Goal: Task Accomplishment & Management: Use online tool/utility

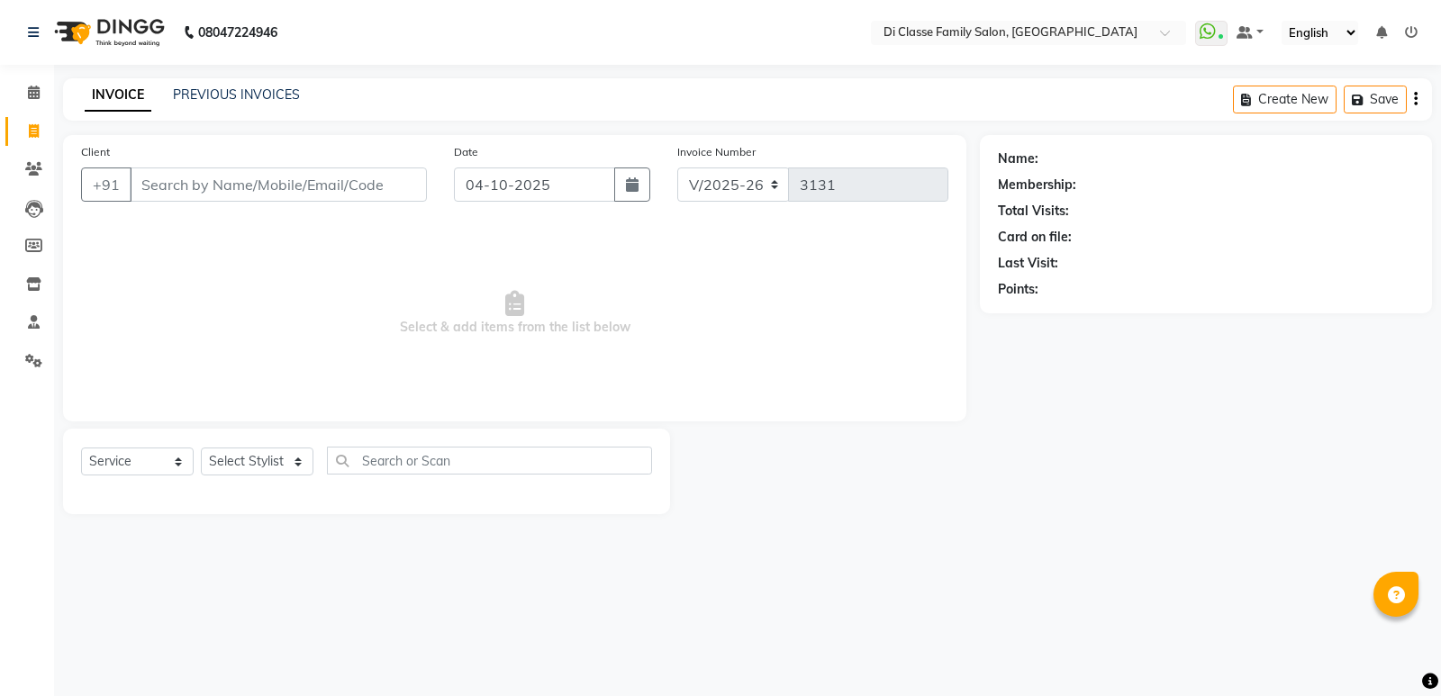
select select "6346"
select select "service"
drag, startPoint x: 0, startPoint y: 0, endPoint x: 236, endPoint y: 469, distance: 525.2
click at [237, 470] on select "Select Stylist ADMIN [PERSON_NAME] [PERSON_NAME] KAPIL [PERSON_NAME] [PERSON_NA…" at bounding box center [257, 462] width 113 height 28
select select "50058"
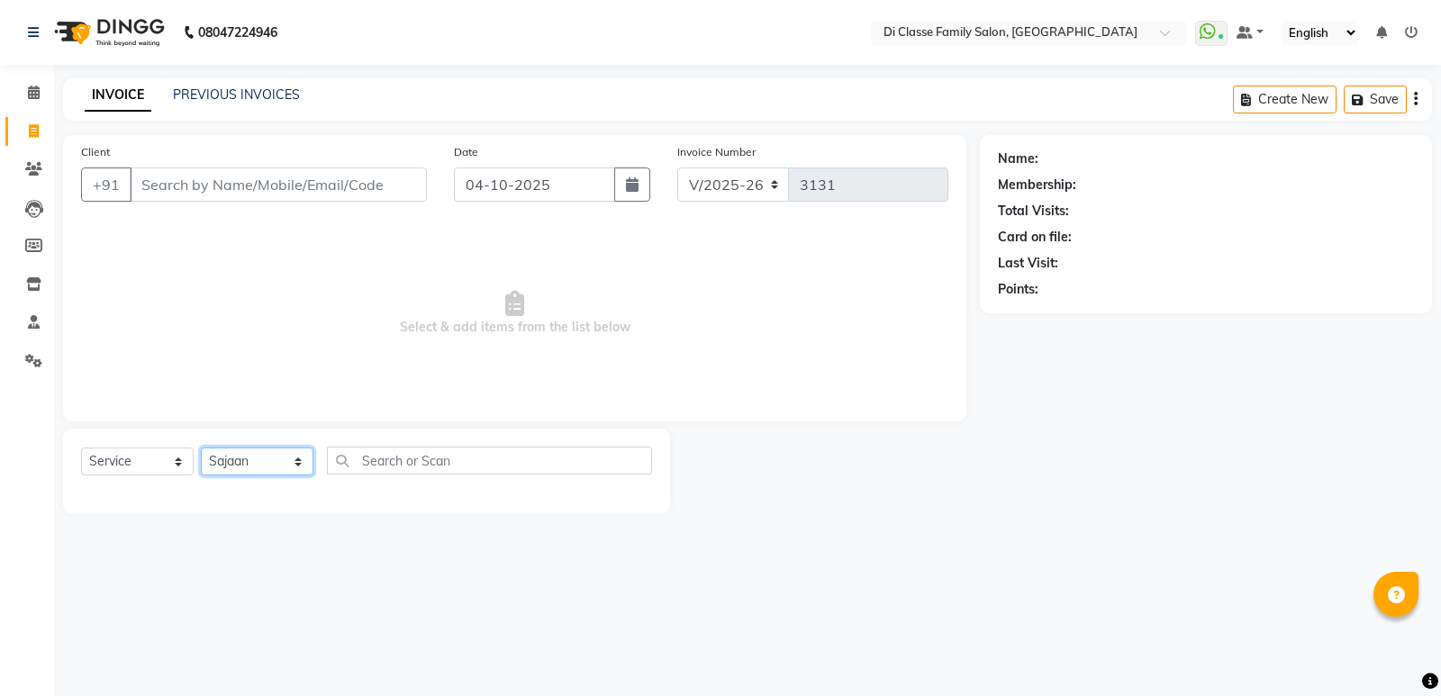
click at [201, 448] on select "Select Stylist ADMIN [PERSON_NAME] [PERSON_NAME] KAPIL [PERSON_NAME] [PERSON_NA…" at bounding box center [257, 462] width 113 height 28
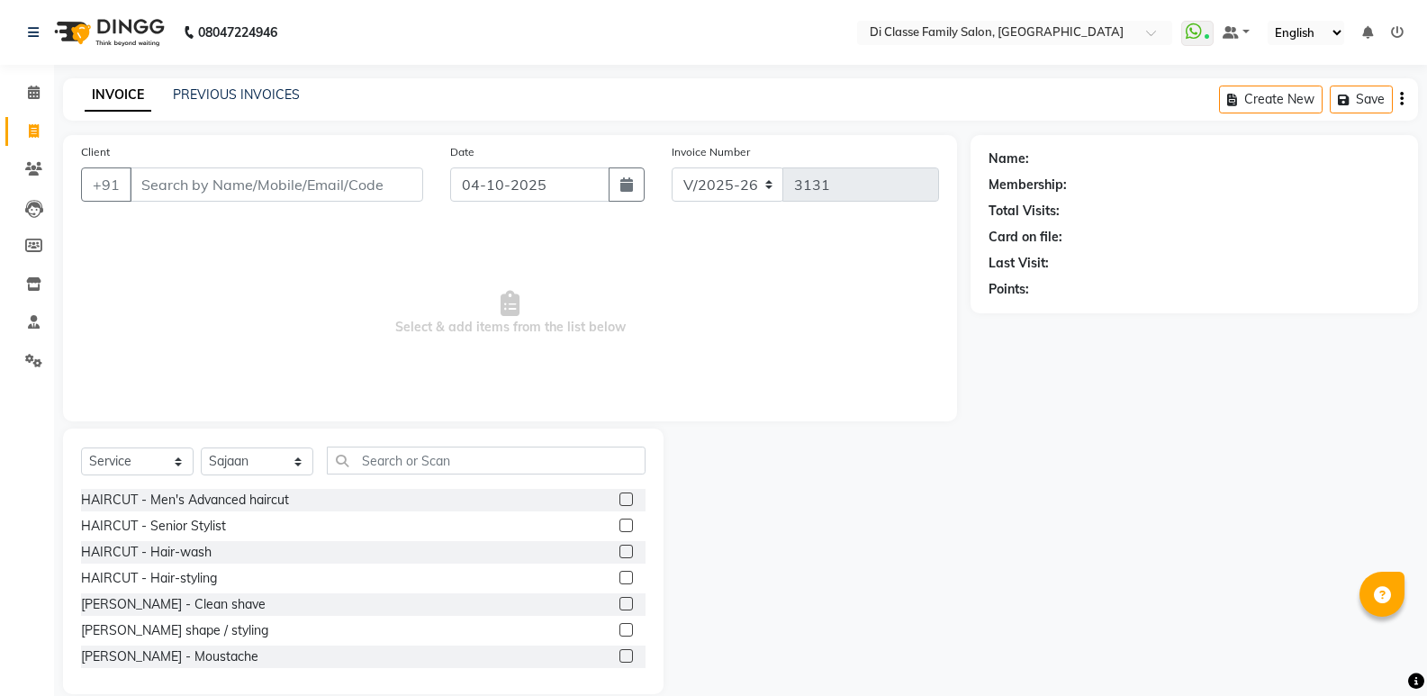
click at [620, 498] on label at bounding box center [627, 500] width 14 height 14
click at [620, 498] on input "checkbox" at bounding box center [626, 500] width 12 height 12
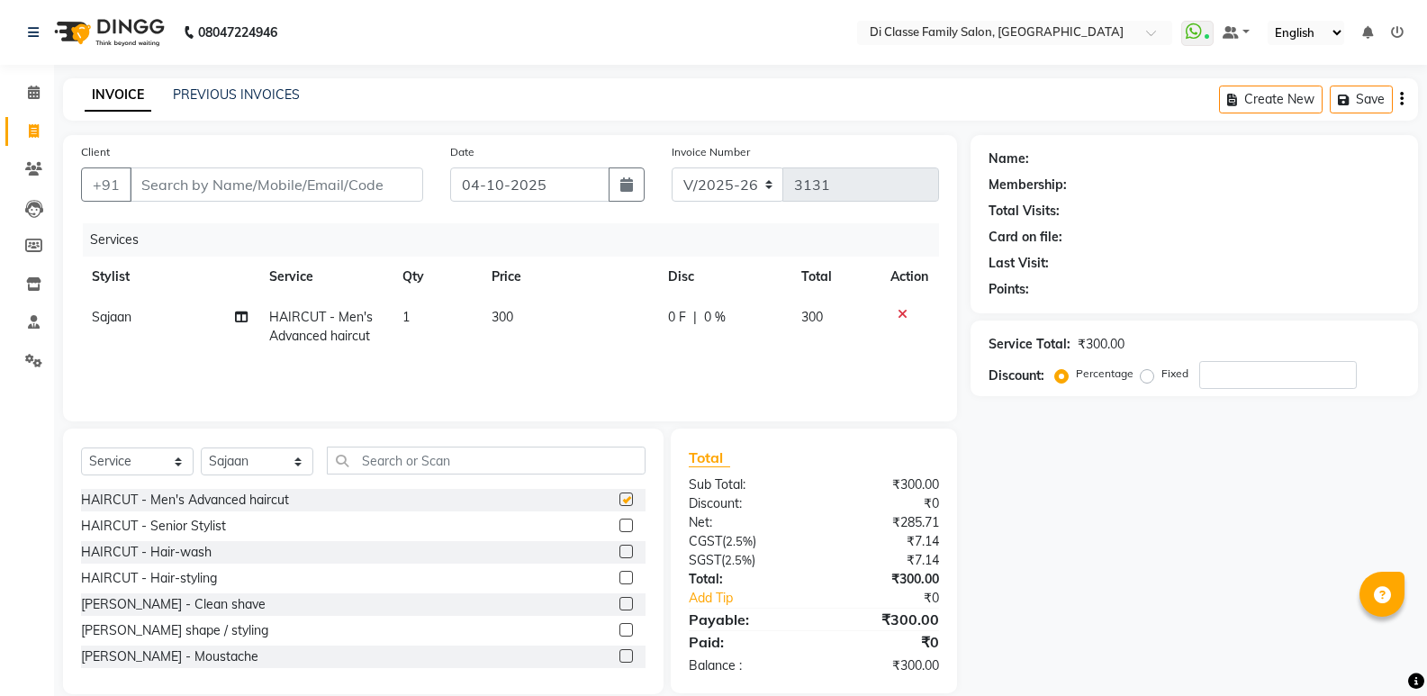
checkbox input "false"
click at [620, 632] on label at bounding box center [627, 630] width 14 height 14
click at [620, 632] on input "checkbox" at bounding box center [626, 631] width 12 height 12
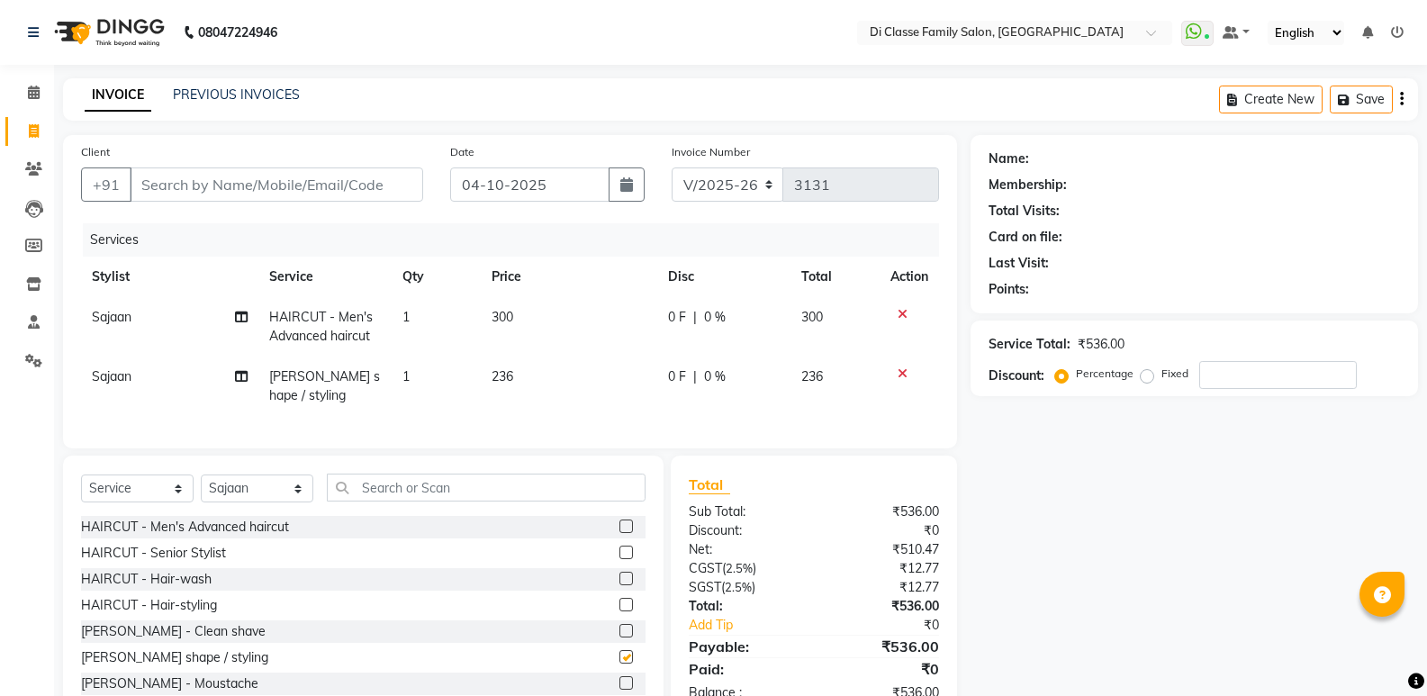
checkbox input "false"
drag, startPoint x: 321, startPoint y: 171, endPoint x: 333, endPoint y: 178, distance: 13.7
click at [321, 172] on input "Client" at bounding box center [277, 185] width 294 height 34
type input "S"
type input "0"
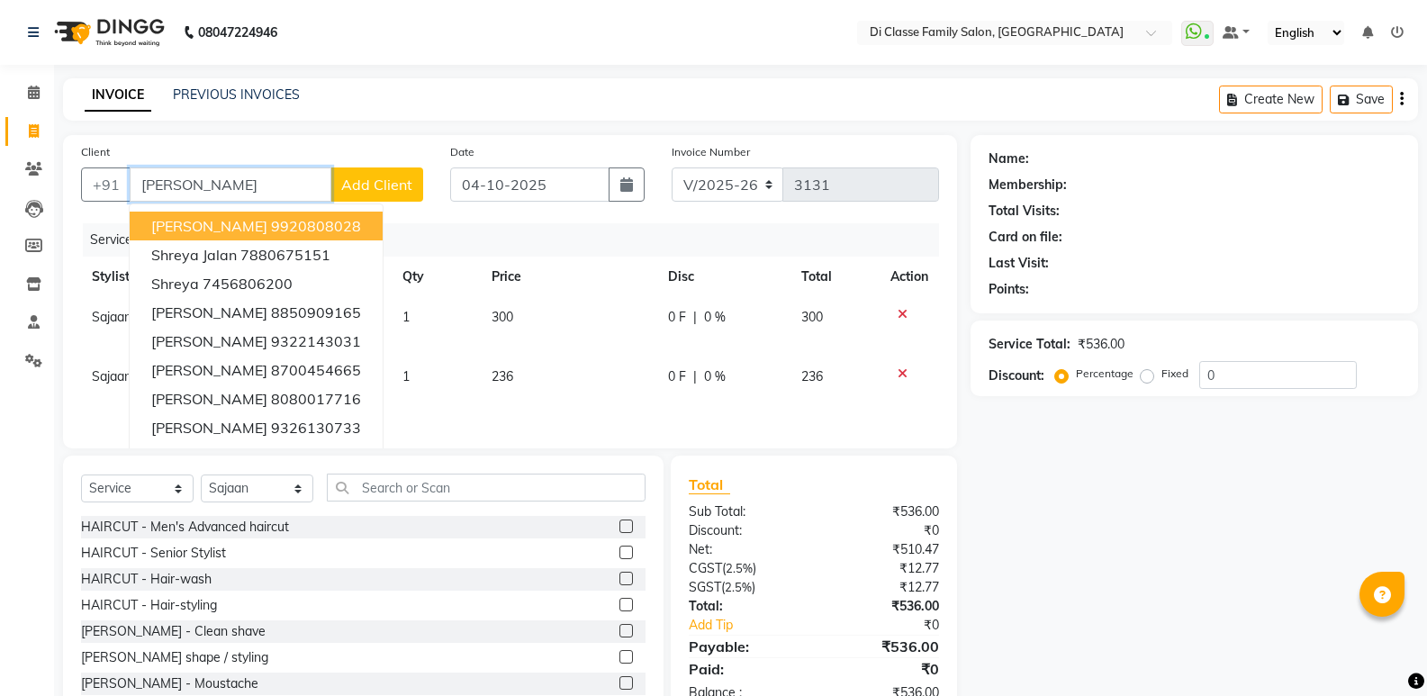
click at [242, 229] on span "[PERSON_NAME]" at bounding box center [209, 226] width 116 height 18
type input "9920808028"
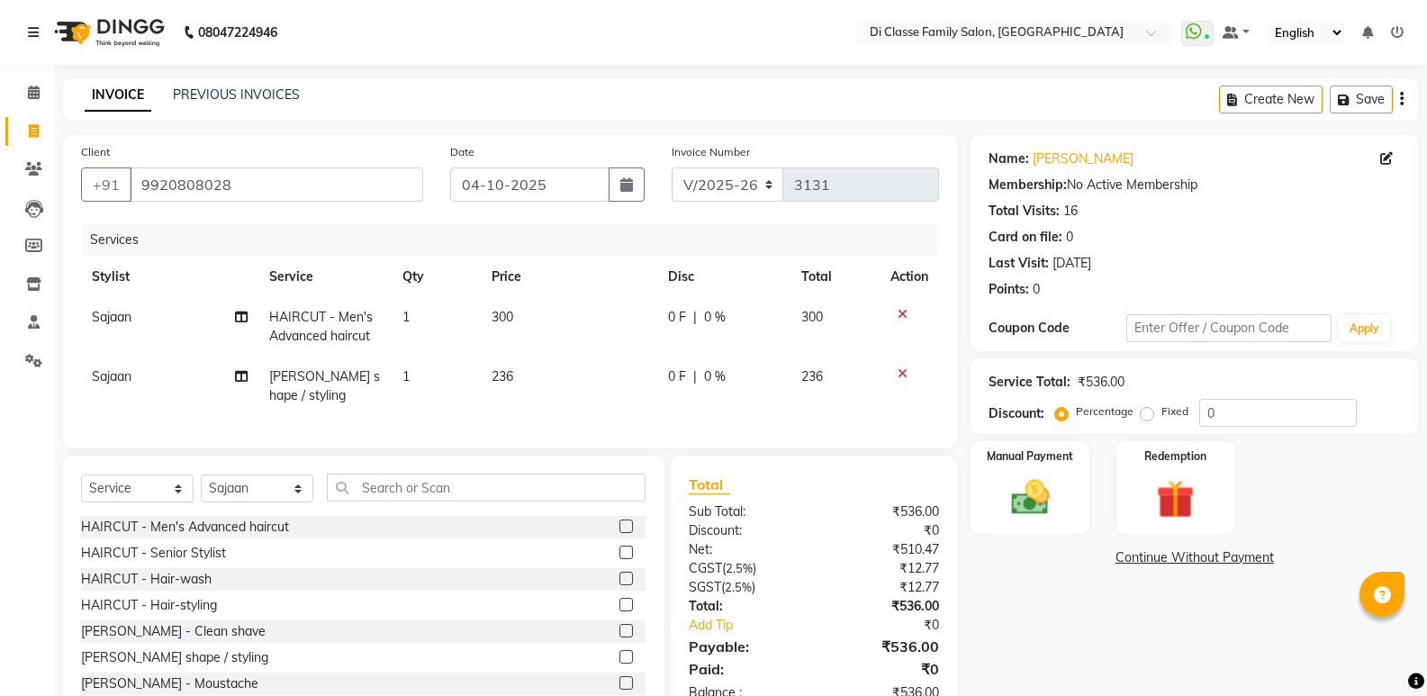
click at [1301, 398] on div "Service Total: ₹536.00 Discount: Percentage Fixed 0" at bounding box center [1195, 396] width 412 height 61
click at [1294, 408] on input "0" at bounding box center [1279, 413] width 158 height 28
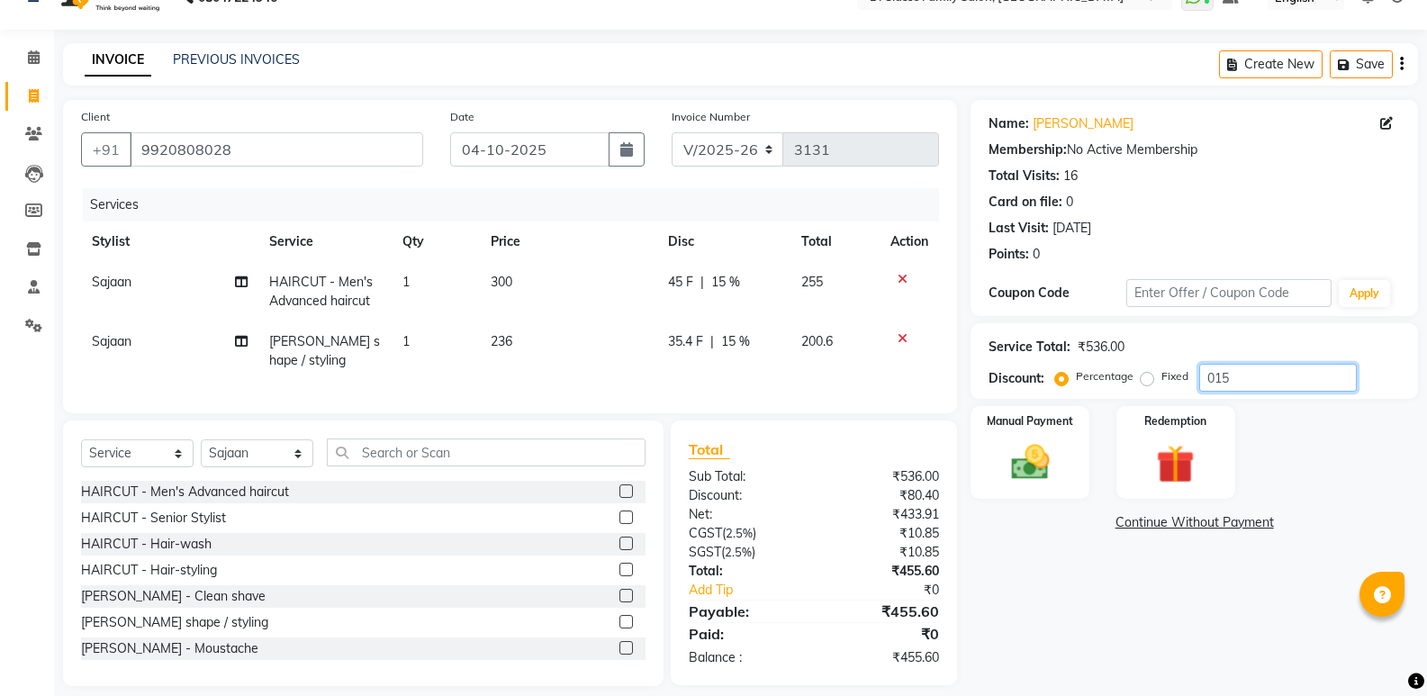
scroll to position [66, 0]
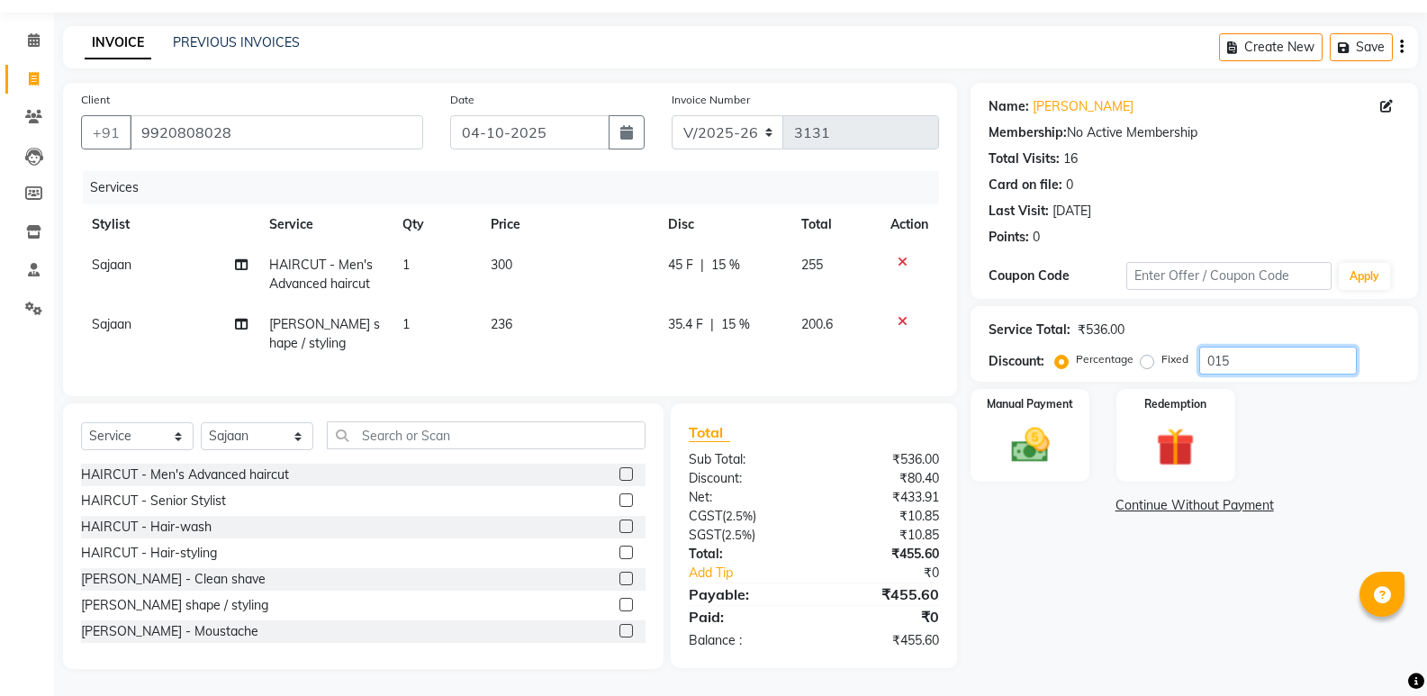
type input "015"
click at [1109, 555] on div "Name: Shreyas Jadhav Membership: No Active Membership Total Visits: 16 Card on …" at bounding box center [1201, 376] width 461 height 586
click at [654, 311] on tr "Sajaan BEARD - Beard shape / styling 1 236 35.4 F | 15 % 200.6" at bounding box center [510, 333] width 858 height 59
click at [702, 315] on span "35.4 F" at bounding box center [685, 324] width 35 height 19
select select "50058"
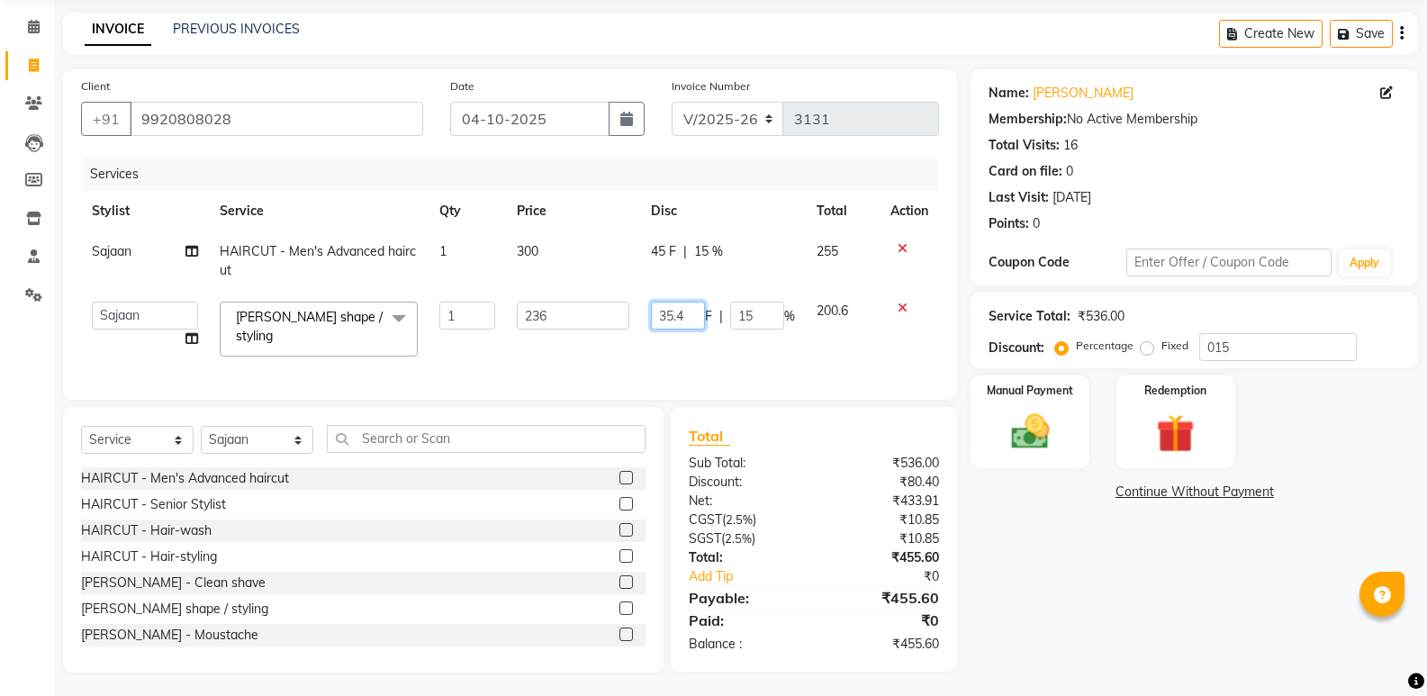
click at [693, 307] on input "35.4" at bounding box center [678, 316] width 54 height 28
type input "36"
click at [1099, 580] on div "Name: Shreyas Jadhav Membership: No Active Membership Total Visits: 16 Card on …" at bounding box center [1201, 370] width 461 height 603
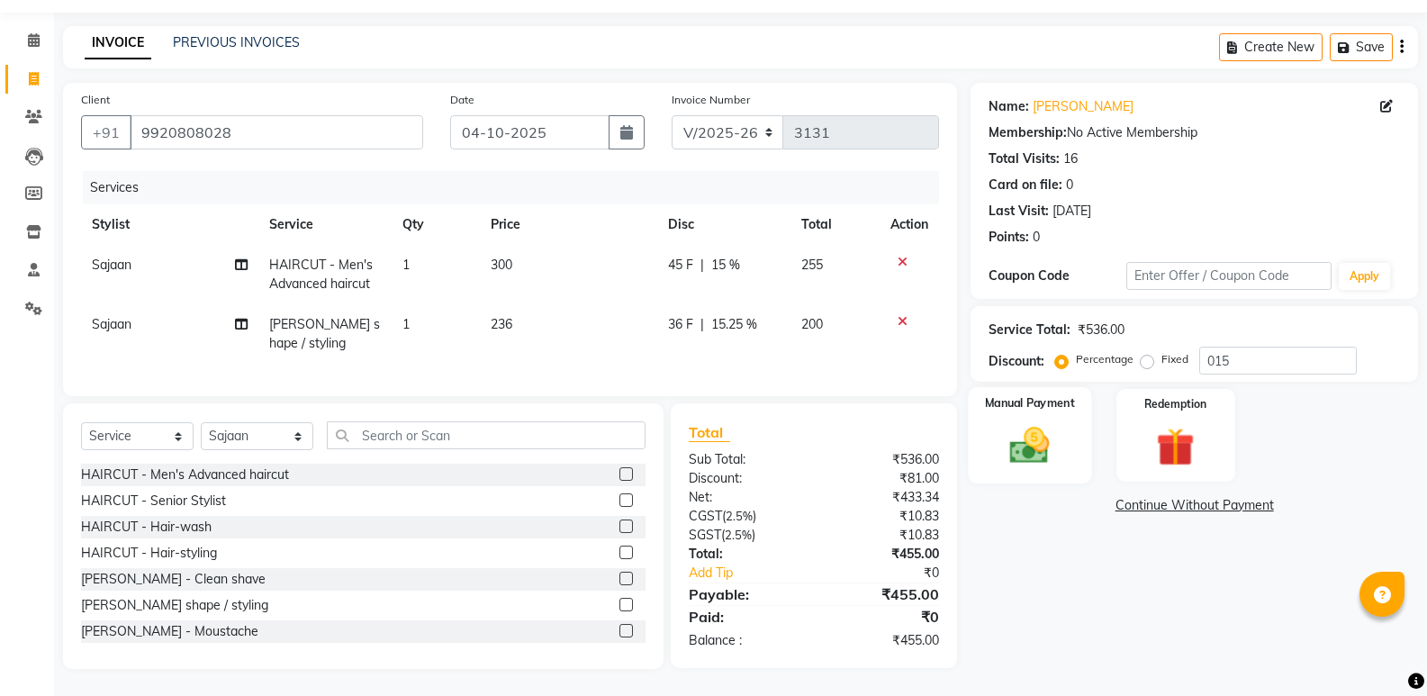
click at [1062, 446] on img at bounding box center [1030, 445] width 64 height 46
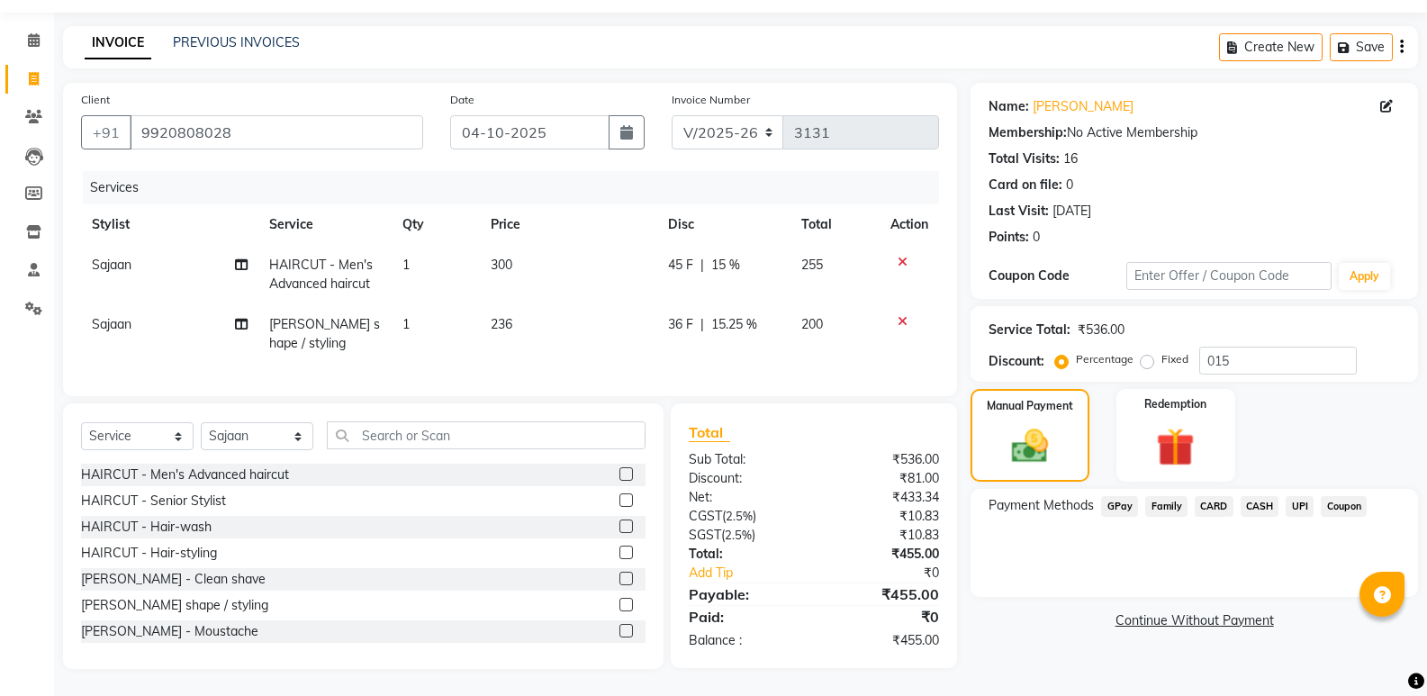
drag, startPoint x: 1109, startPoint y: 487, endPoint x: 1121, endPoint y: 506, distance: 22.7
click at [1110, 496] on span "GPay" at bounding box center [1119, 506] width 37 height 21
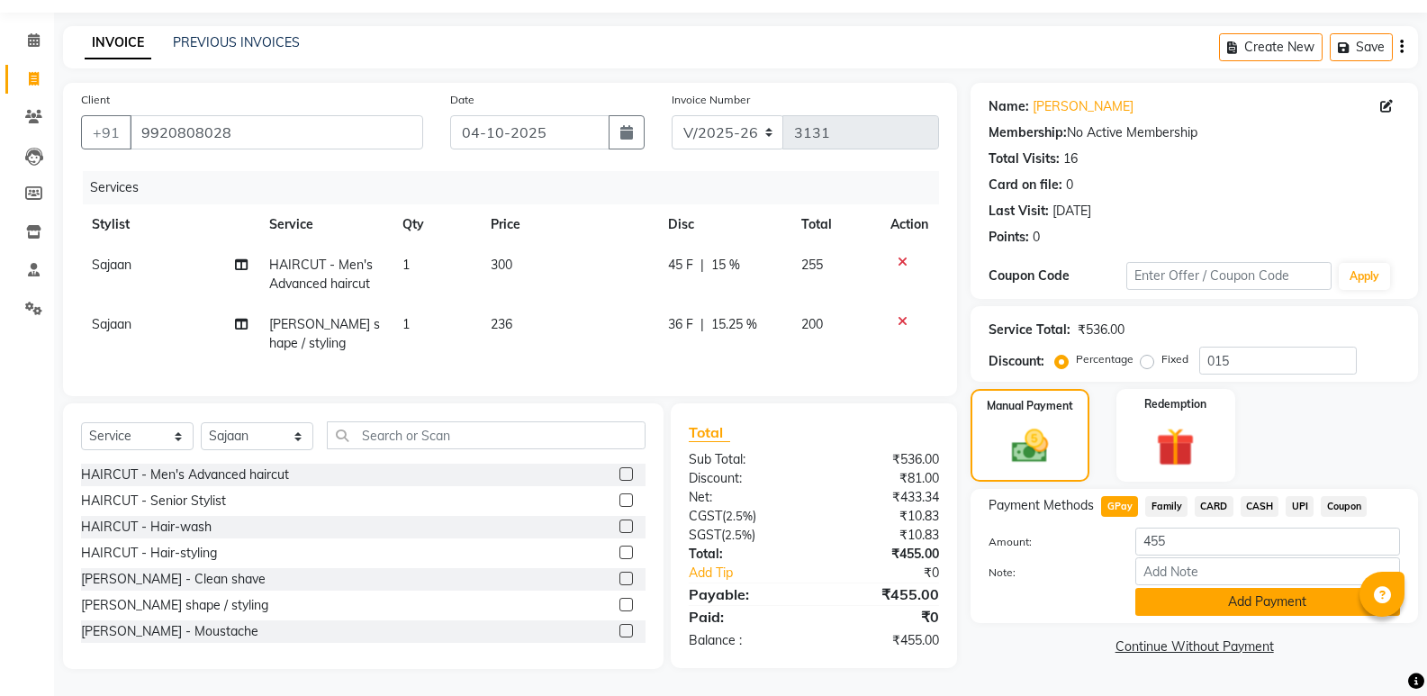
click at [1144, 588] on button "Add Payment" at bounding box center [1268, 602] width 265 height 28
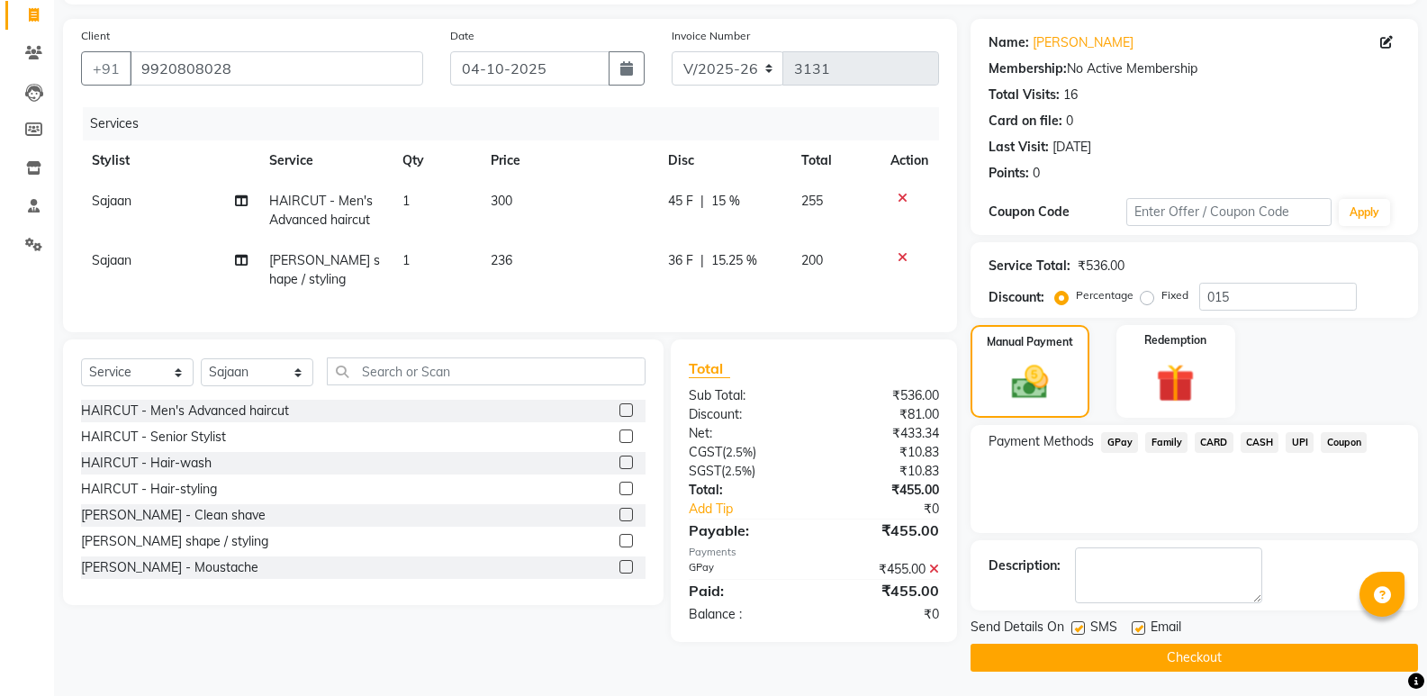
scroll to position [119, 0]
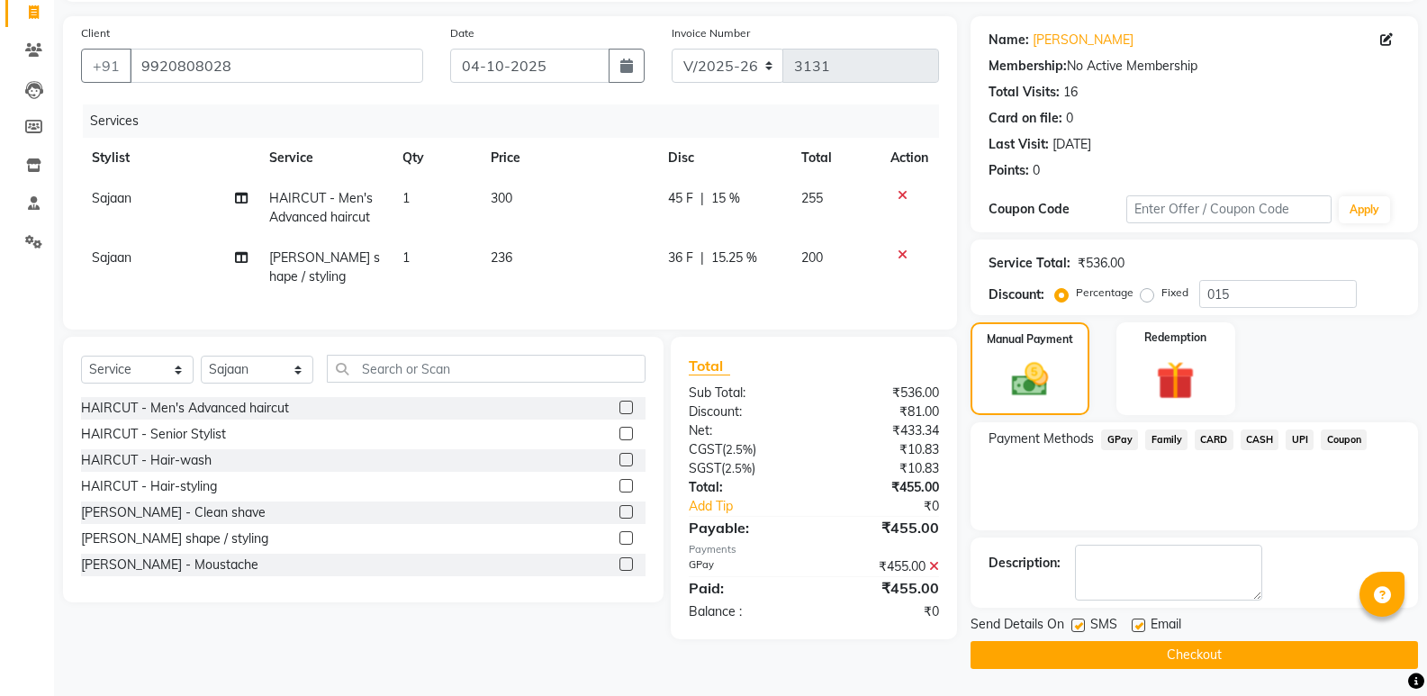
drag, startPoint x: 1129, startPoint y: 638, endPoint x: 1124, endPoint y: 654, distance: 16.2
click at [1124, 654] on div "Send Details On SMS Email Checkout" at bounding box center [1195, 642] width 448 height 54
click at [1124, 654] on button "Checkout" at bounding box center [1195, 655] width 448 height 28
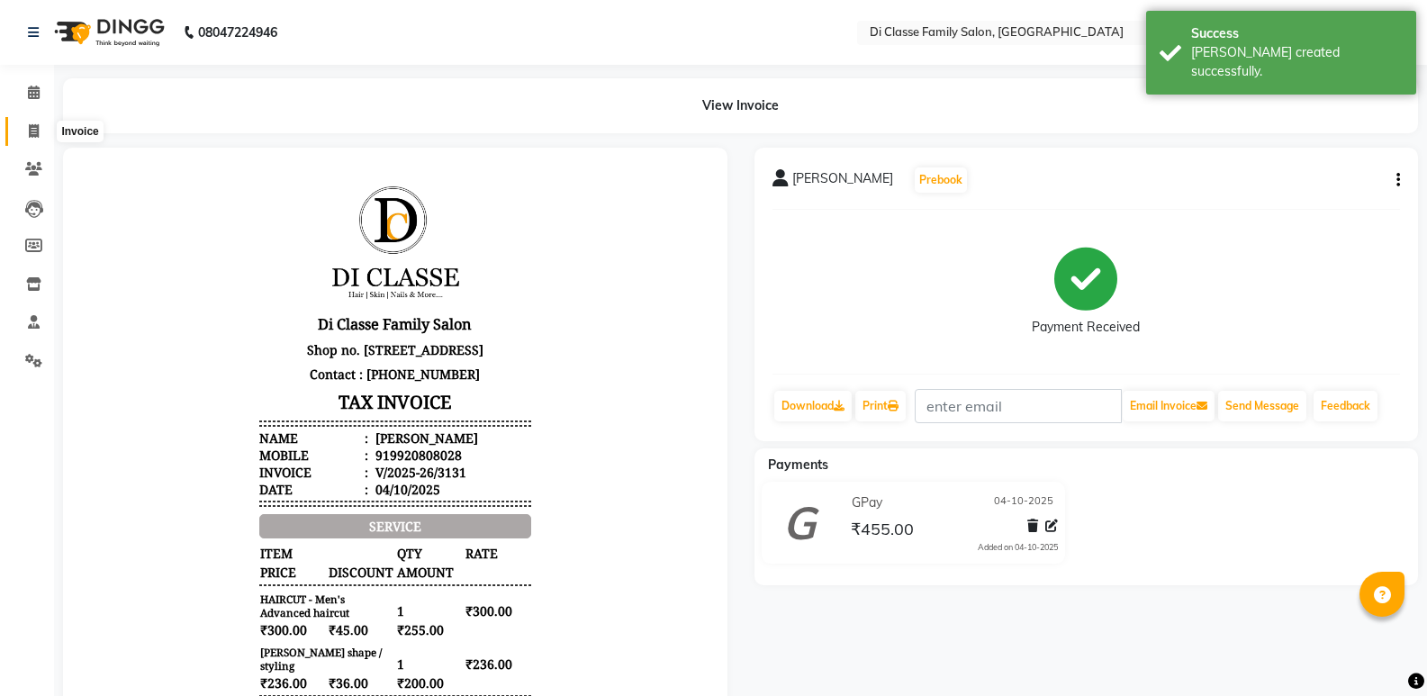
click at [27, 130] on span at bounding box center [34, 132] width 32 height 21
select select "6346"
select select "service"
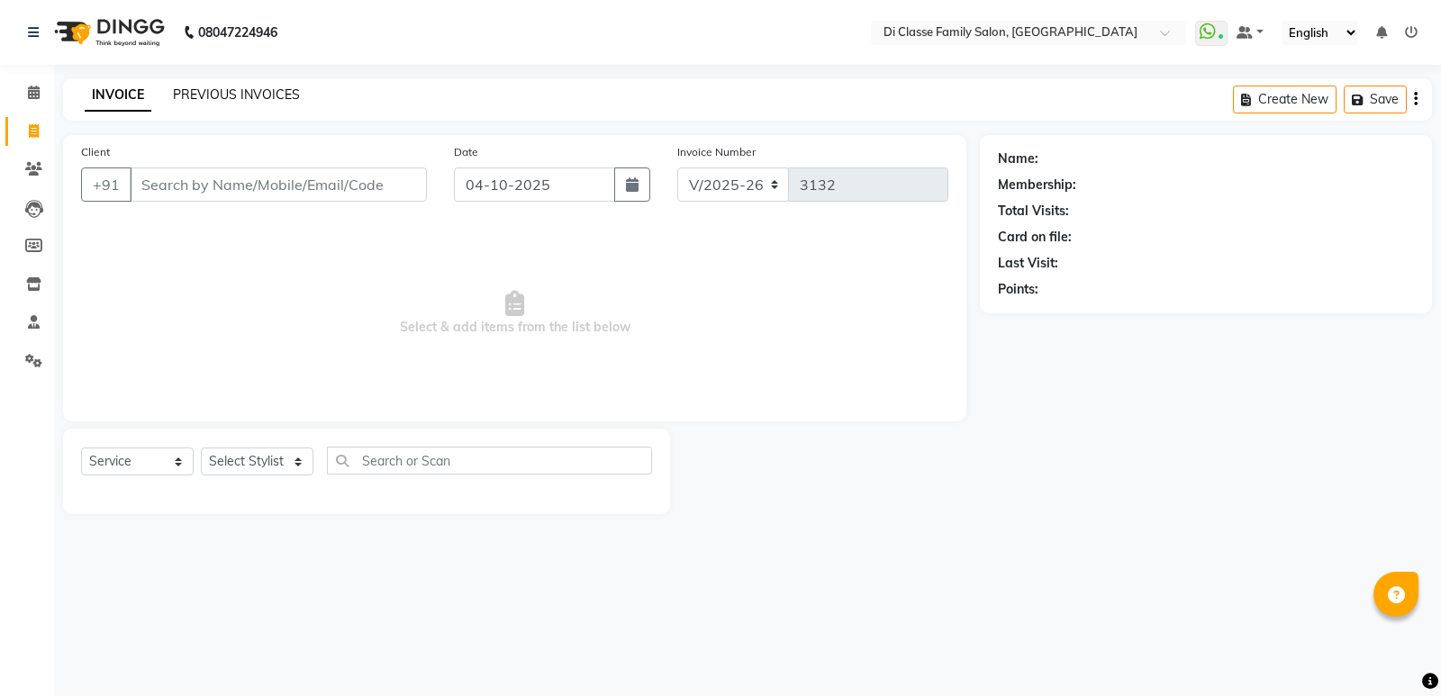
click at [211, 94] on link "PREVIOUS INVOICES" at bounding box center [236, 94] width 127 height 16
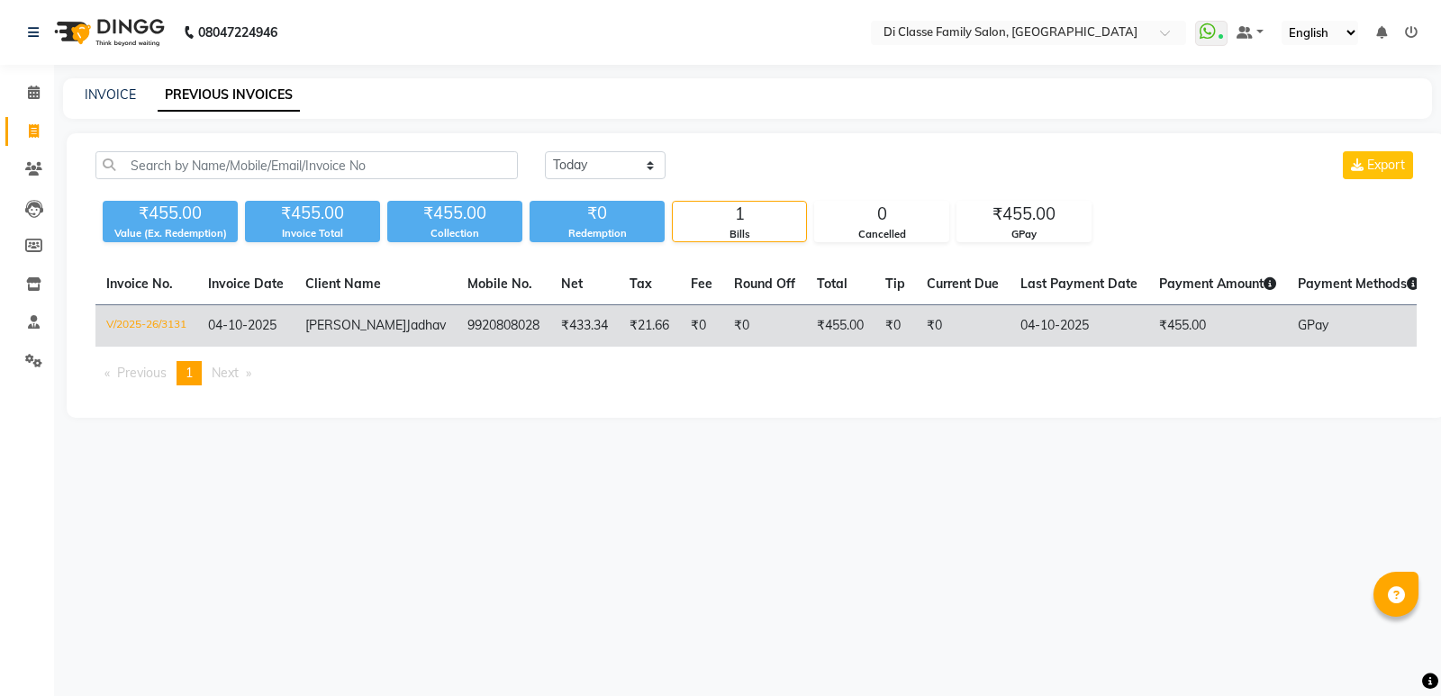
click at [231, 320] on span "04-10-2025" at bounding box center [242, 325] width 68 height 16
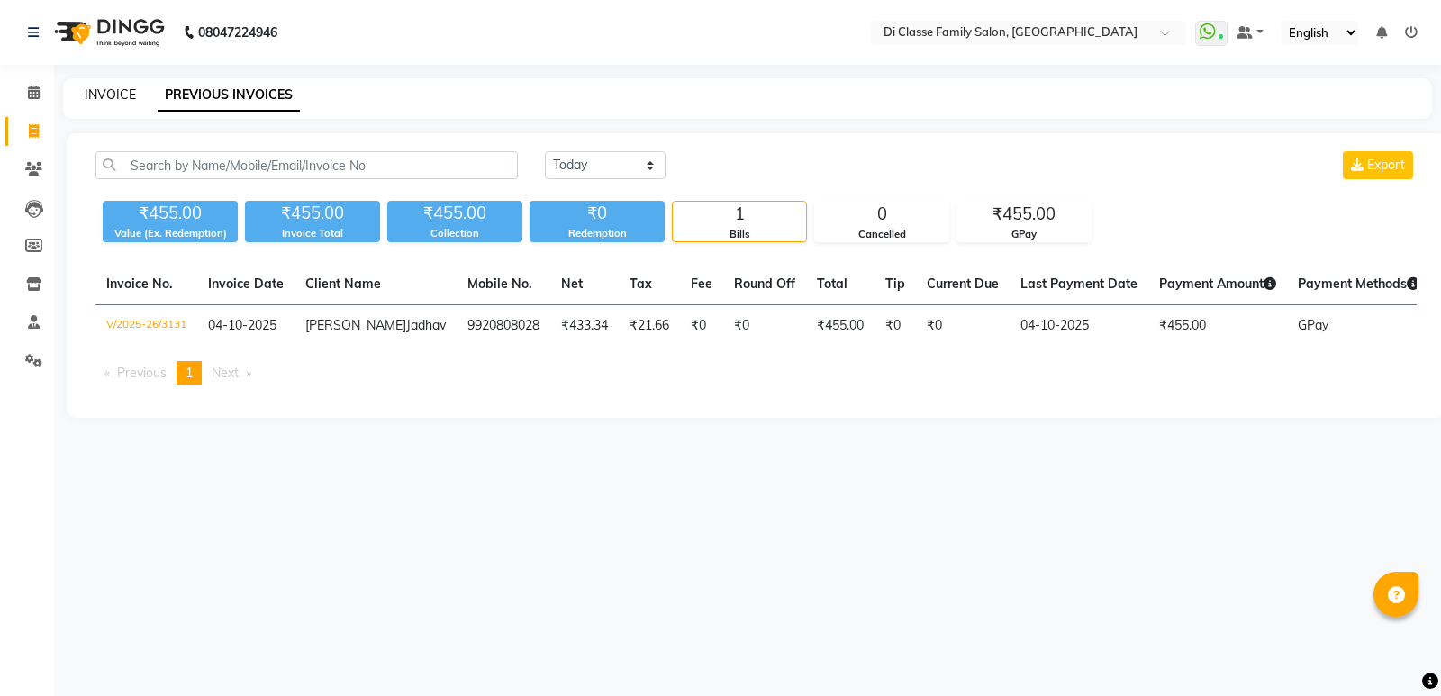
click at [114, 97] on link "INVOICE" at bounding box center [110, 94] width 51 height 16
select select "6346"
select select "service"
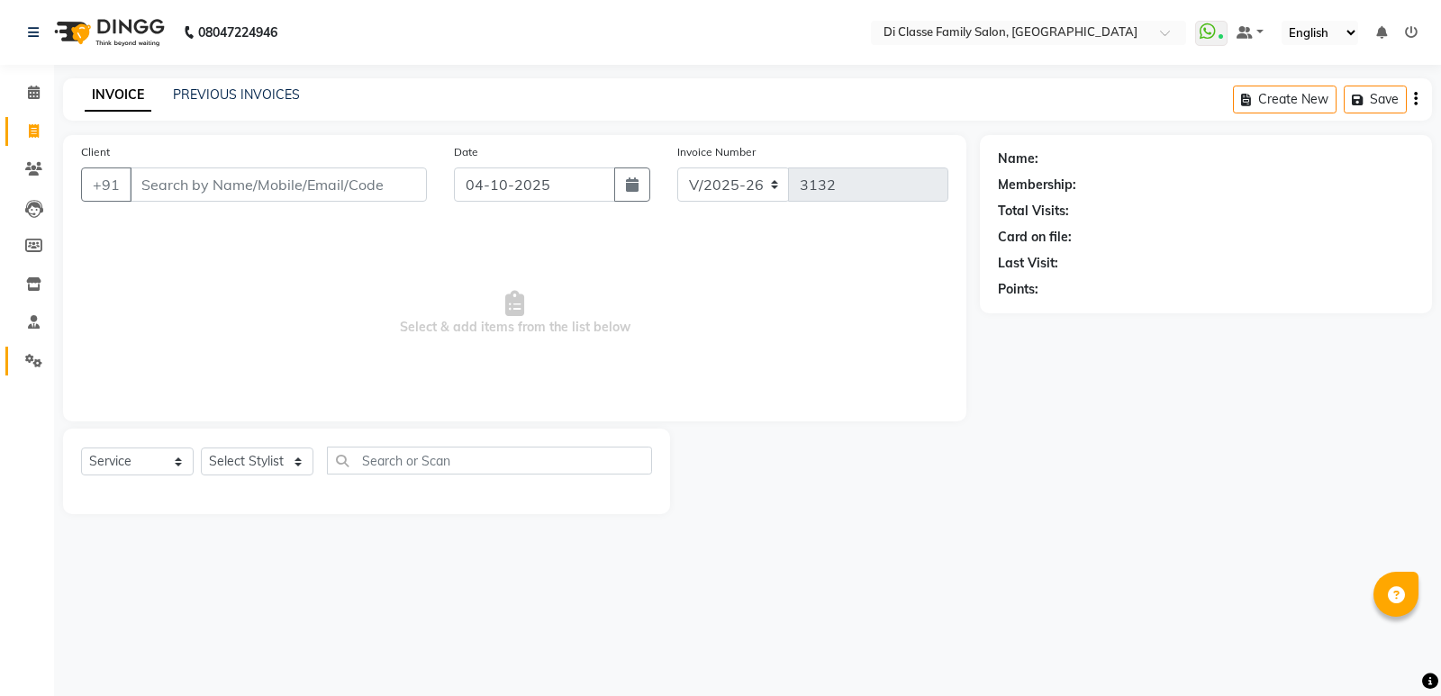
click at [19, 358] on span at bounding box center [34, 361] width 32 height 21
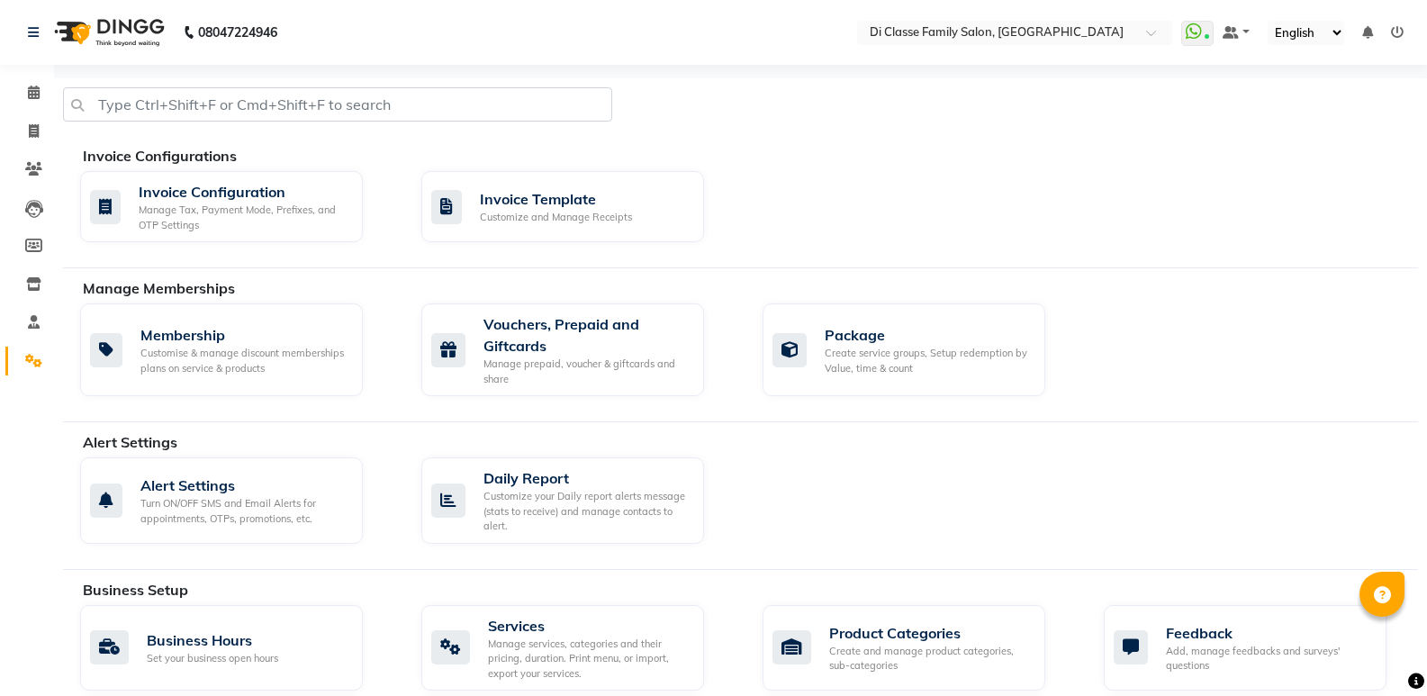
click at [51, 301] on li "Inventory" at bounding box center [27, 285] width 54 height 39
click at [34, 317] on icon at bounding box center [34, 322] width 12 height 14
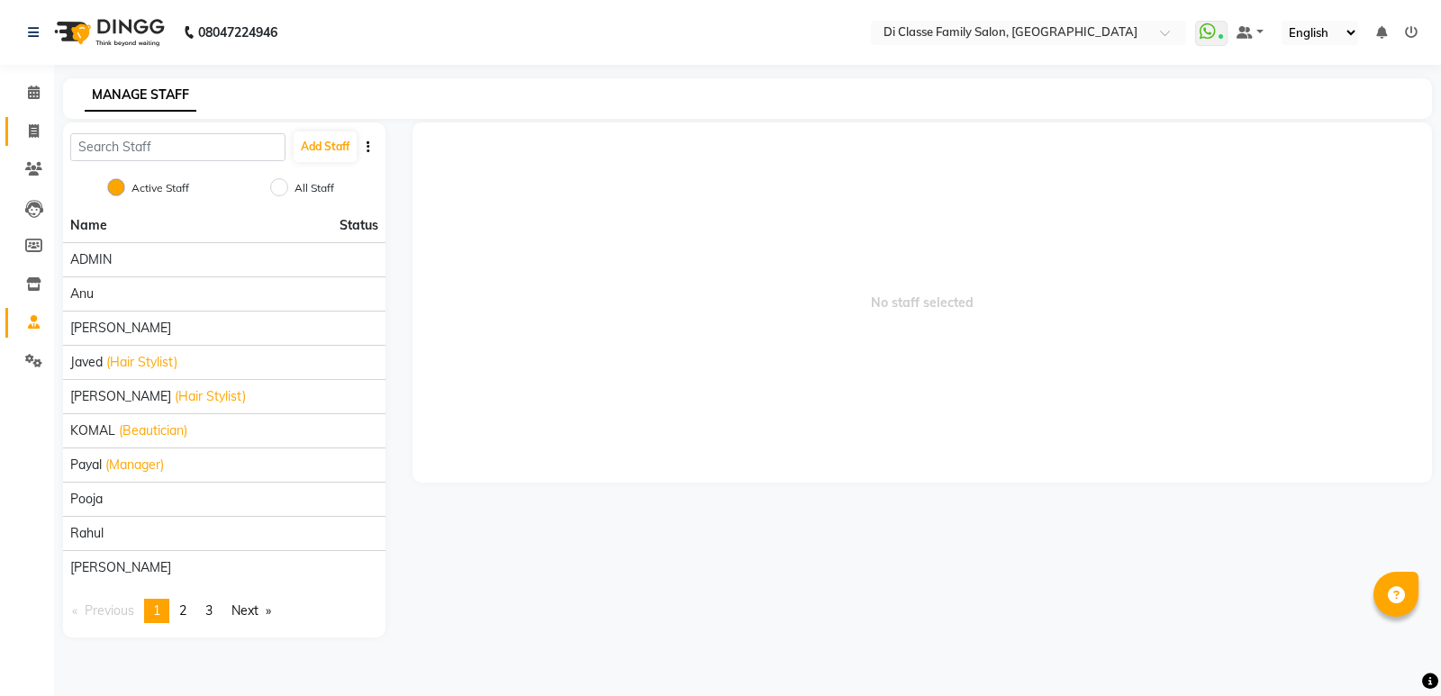
click at [27, 118] on link "Invoice" at bounding box center [26, 132] width 43 height 30
select select "service"
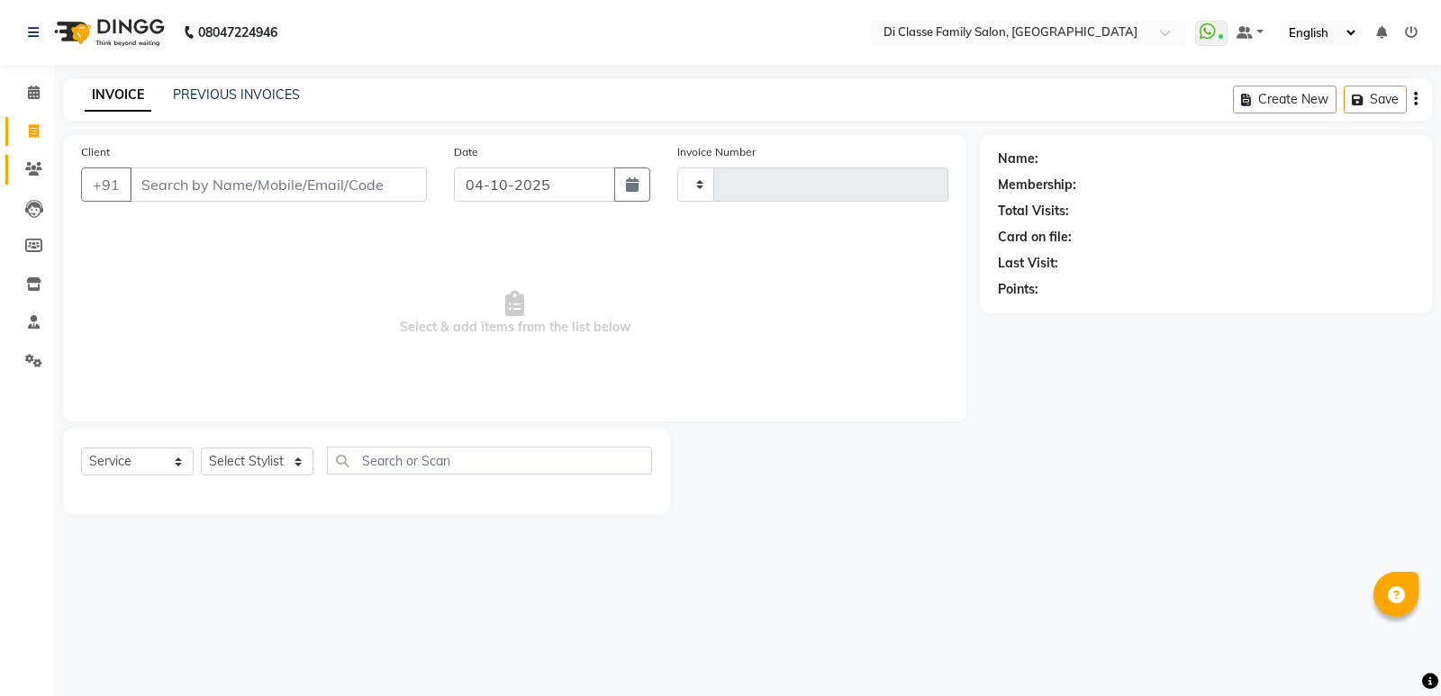
type input "3132"
select select "6346"
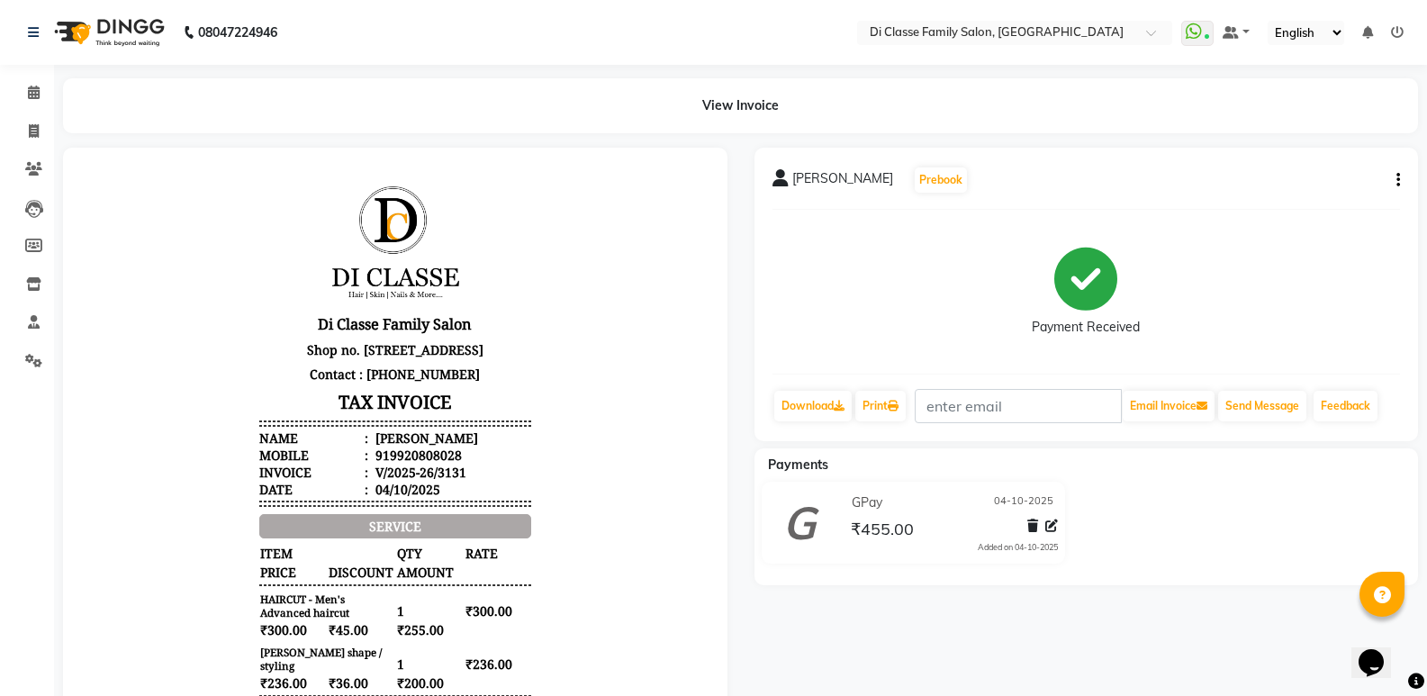
click at [1395, 180] on button "button" at bounding box center [1395, 180] width 11 height 19
click at [1278, 186] on div "Edit Invoice" at bounding box center [1308, 191] width 123 height 23
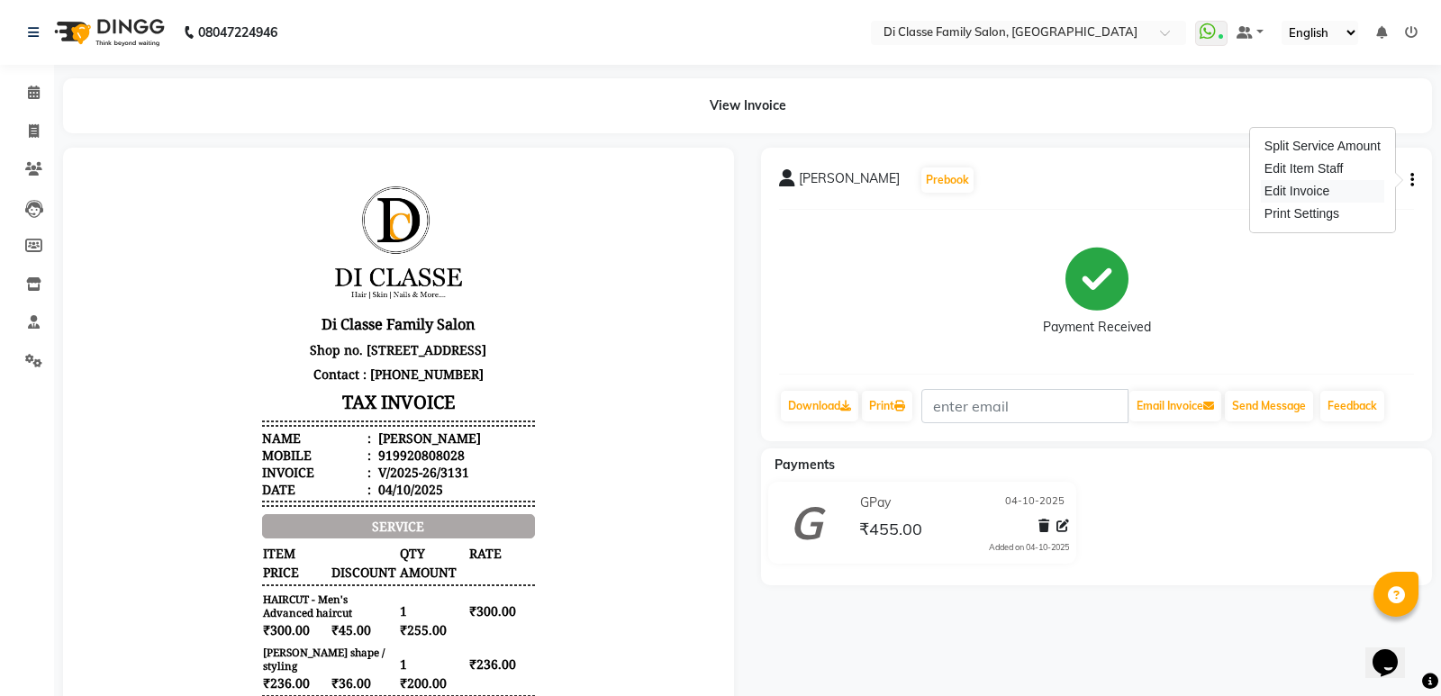
select select "service"
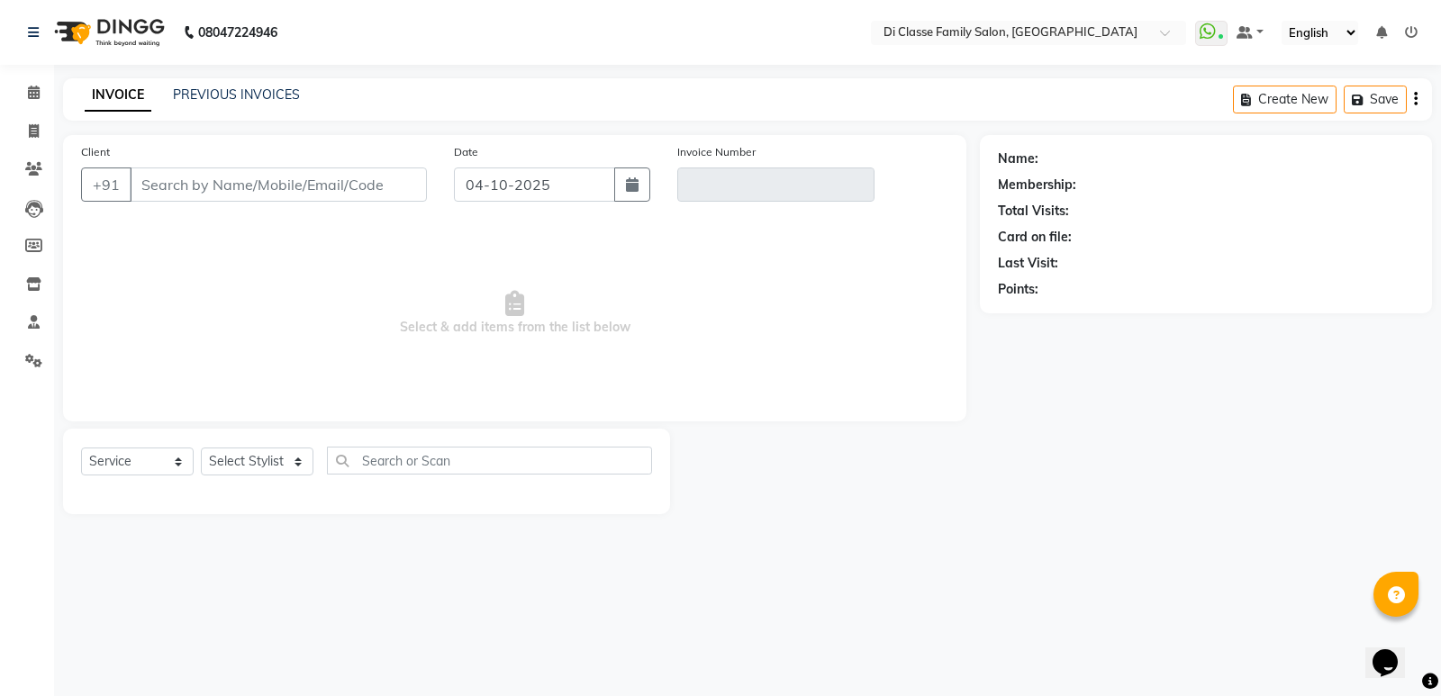
type input "9920808028"
type input "V/2025-26/3131"
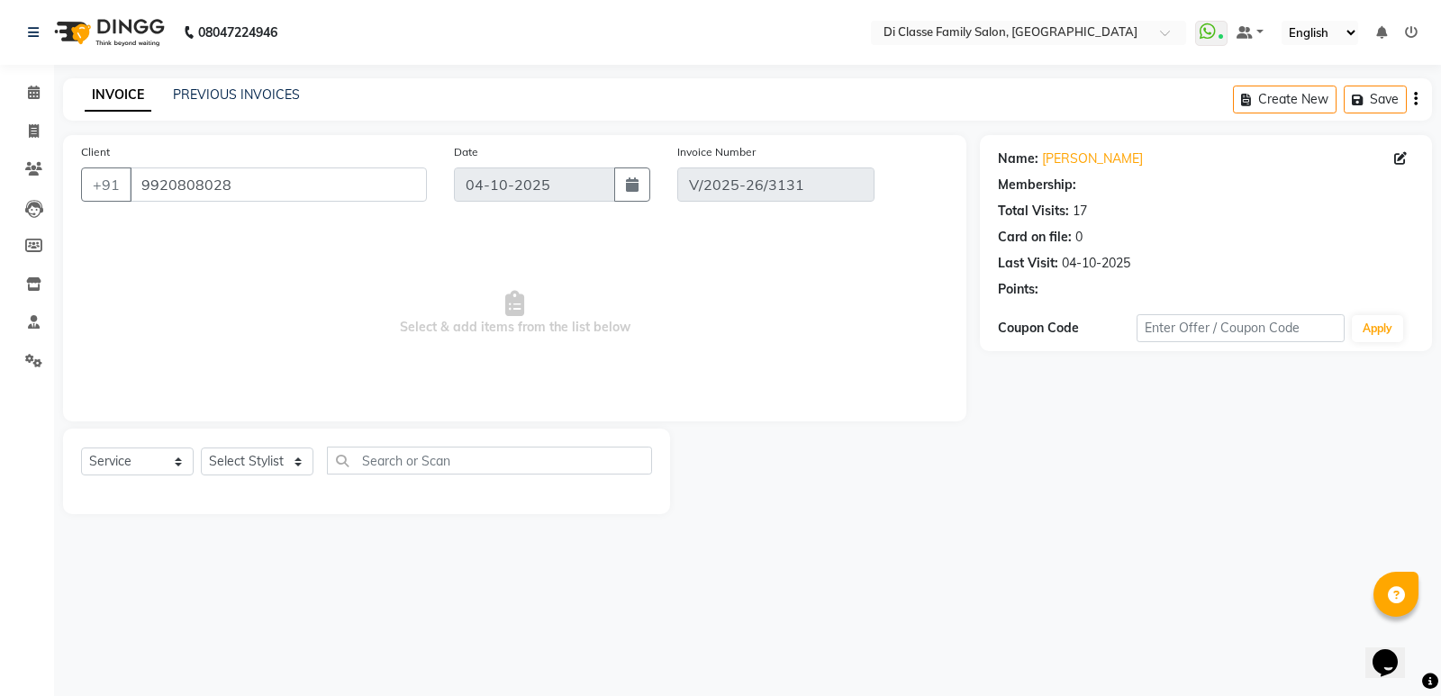
select select "select"
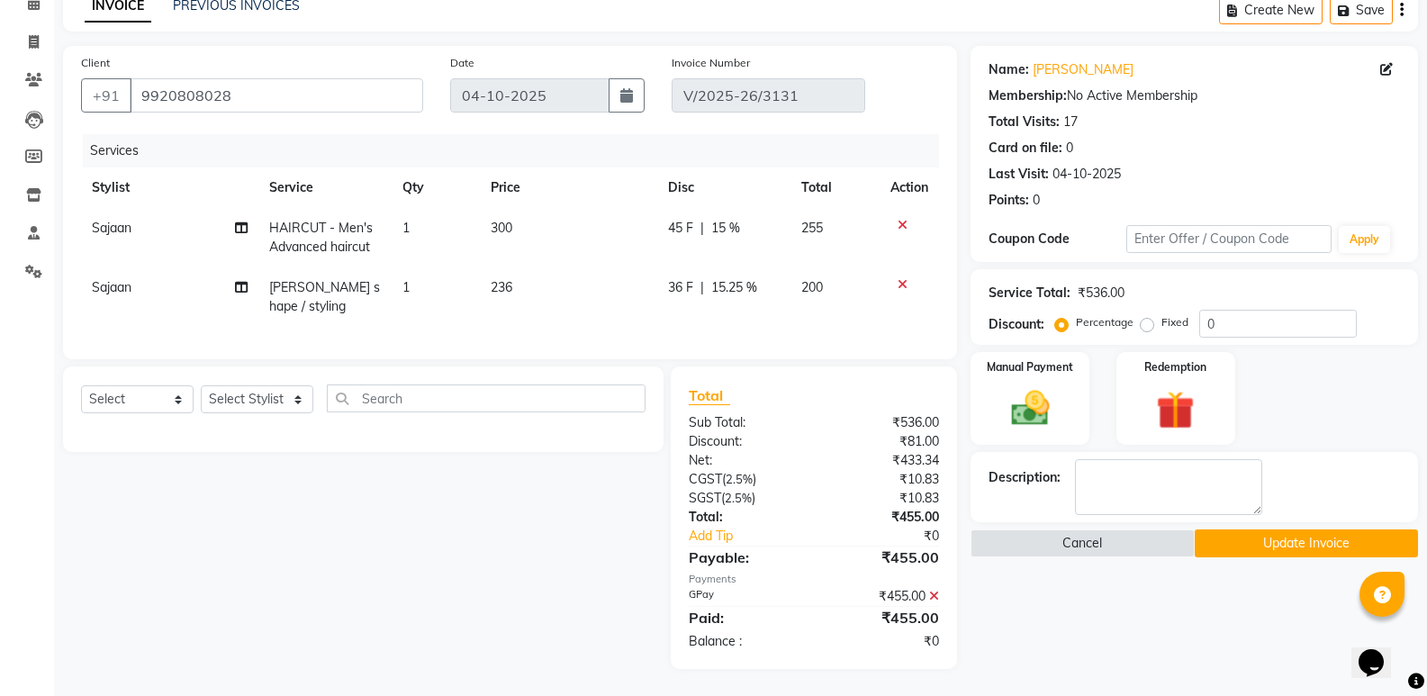
click at [934, 599] on icon at bounding box center [934, 596] width 10 height 13
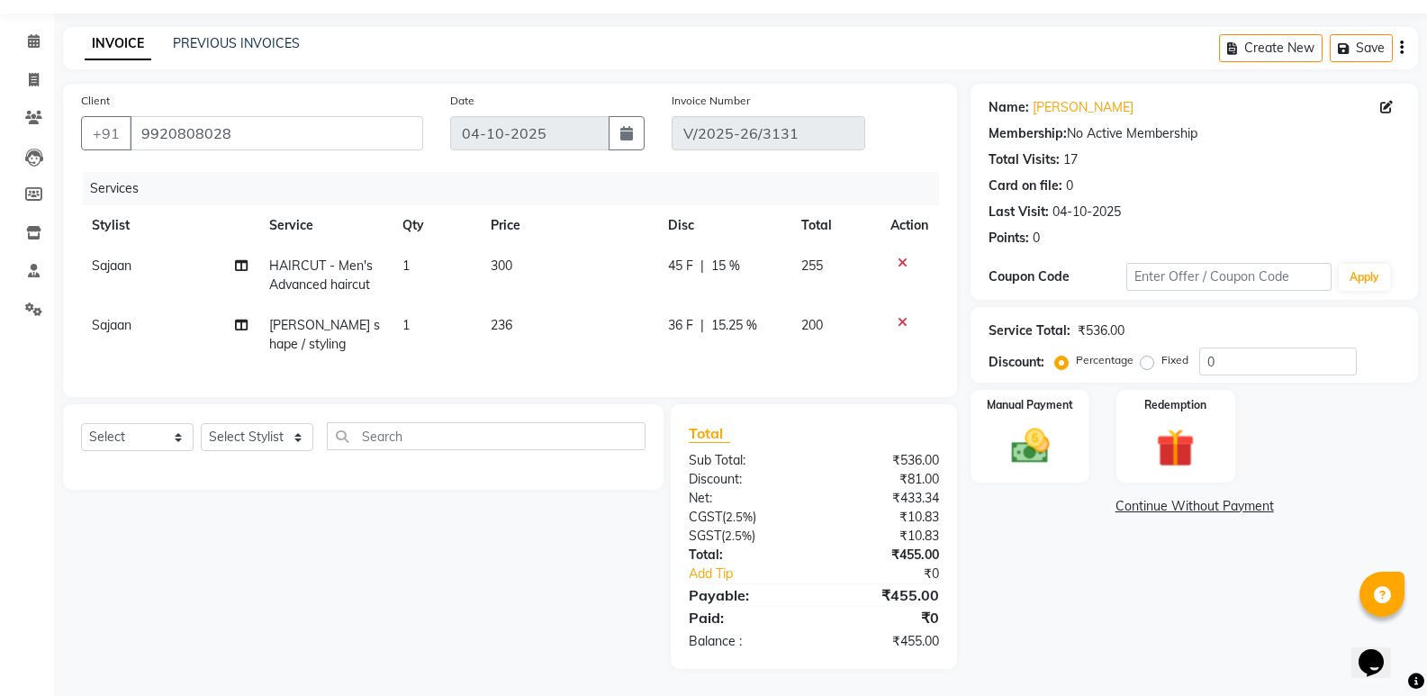
click at [704, 272] on td "45 F | 15 %" at bounding box center [724, 275] width 134 height 59
select select "50058"
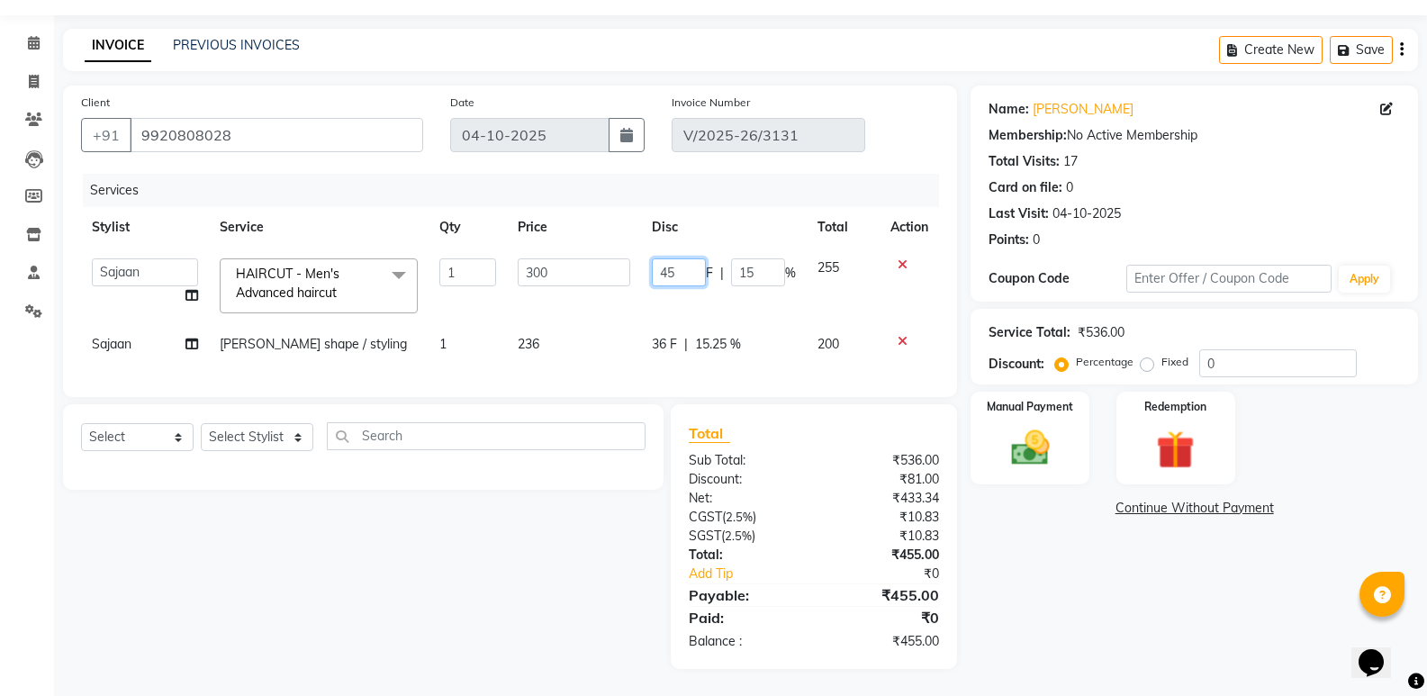
click at [698, 260] on input "45" at bounding box center [679, 272] width 54 height 28
type input "4"
type input "50"
drag, startPoint x: 1306, startPoint y: 666, endPoint x: 1273, endPoint y: 617, distance: 58.4
click at [1307, 660] on div "Name: Shreyas Jadhav Membership: No Active Membership Total Visits: 17 Card on …" at bounding box center [1201, 378] width 461 height 584
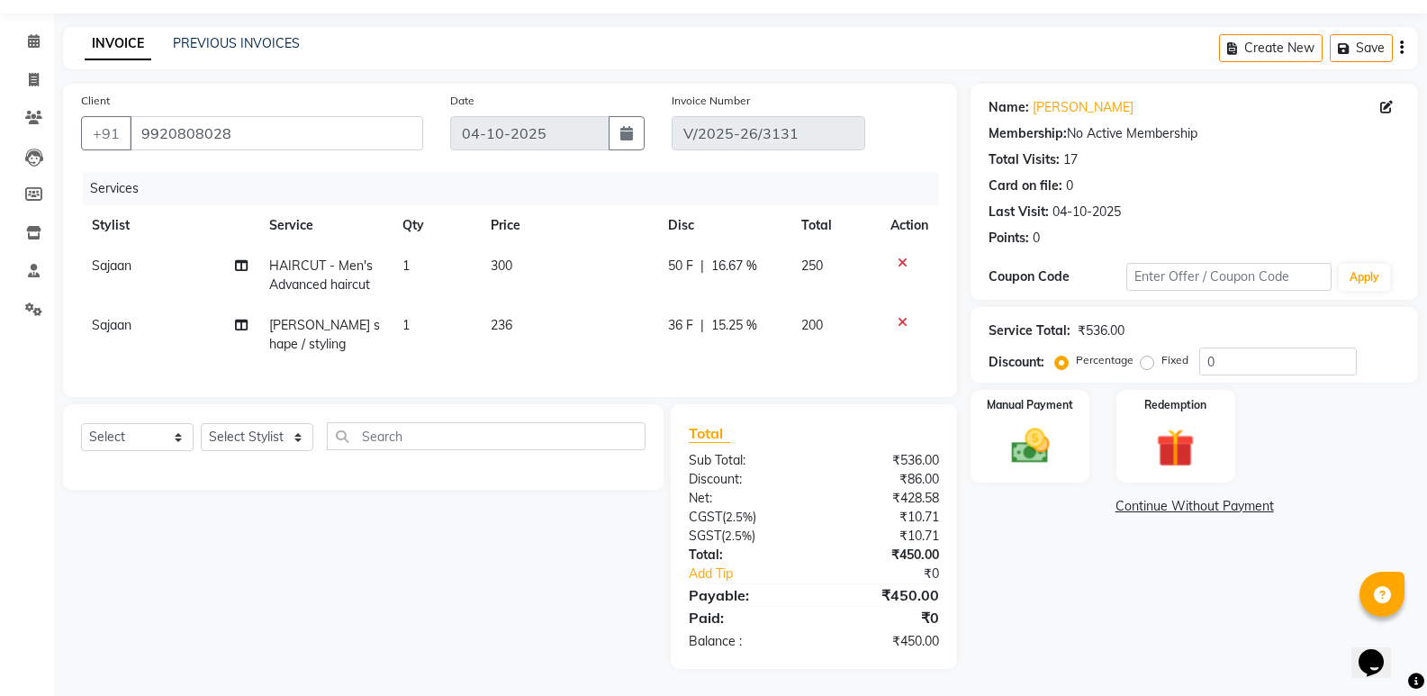
click at [833, 384] on div "Client +91 9920808028 Date 04-10-2025 Invoice Number V/2025-26/3131 Services St…" at bounding box center [510, 240] width 894 height 313
click at [1078, 445] on div "Manual Payment" at bounding box center [1030, 436] width 123 height 96
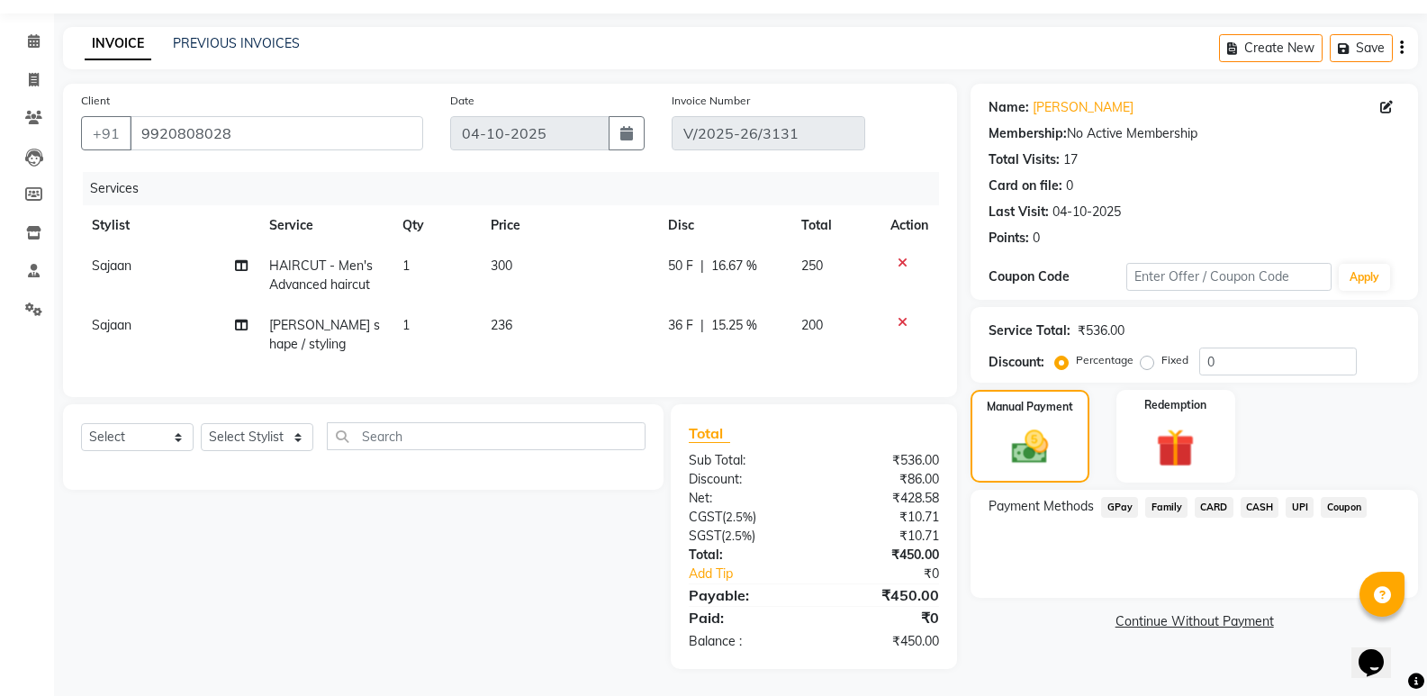
click at [1120, 497] on span "GPay" at bounding box center [1119, 507] width 37 height 21
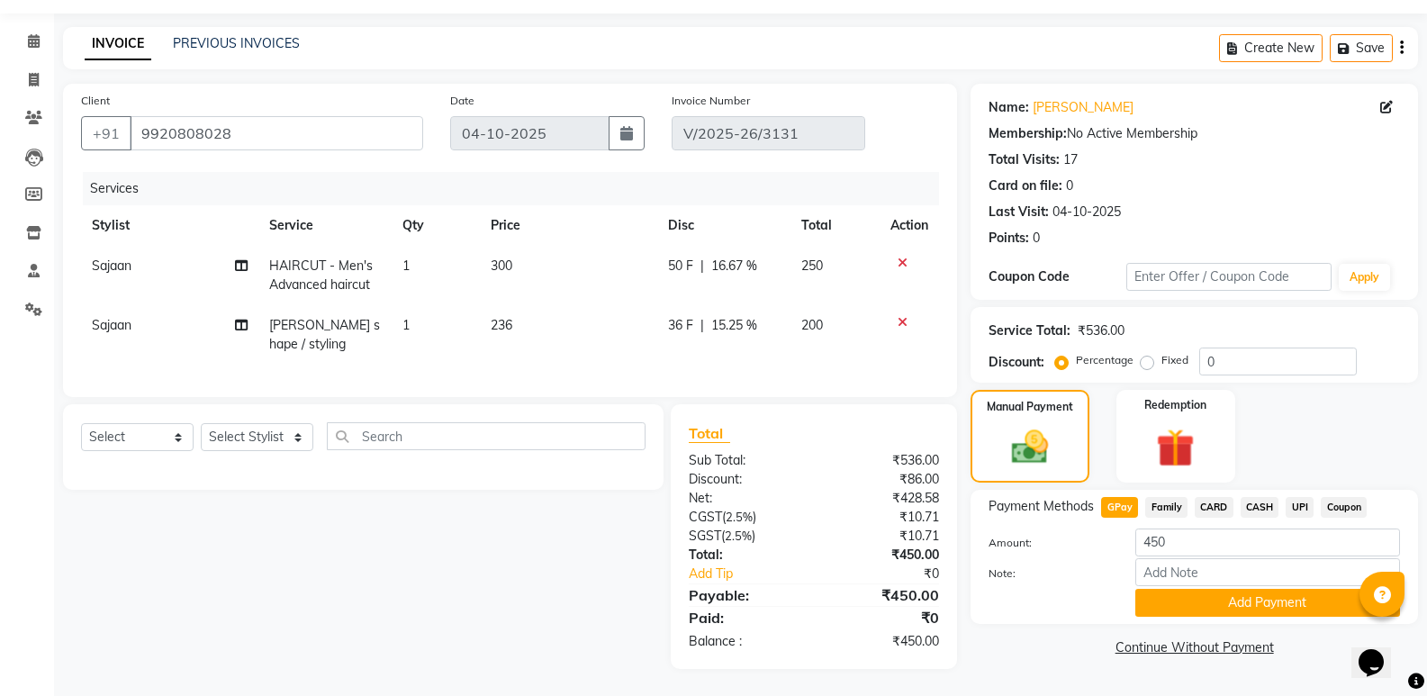
click at [1173, 589] on button "Add Payment" at bounding box center [1268, 603] width 265 height 28
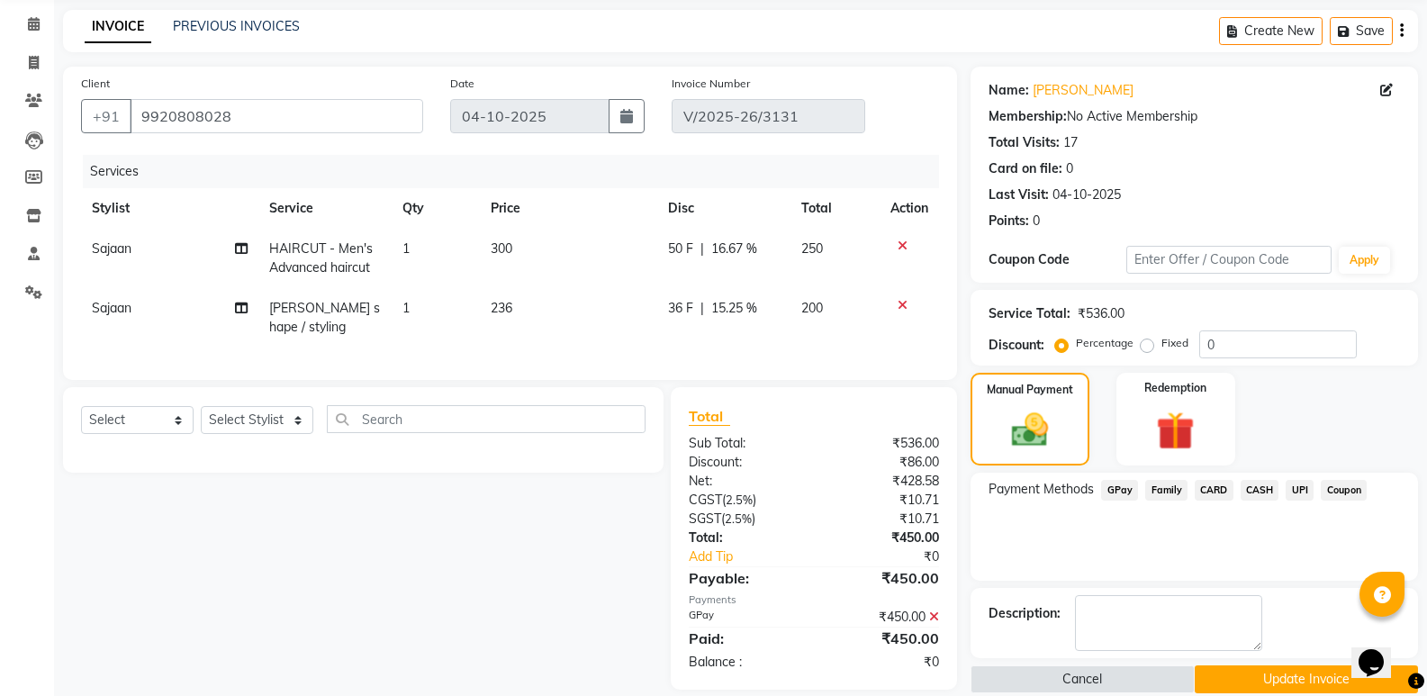
scroll to position [103, 0]
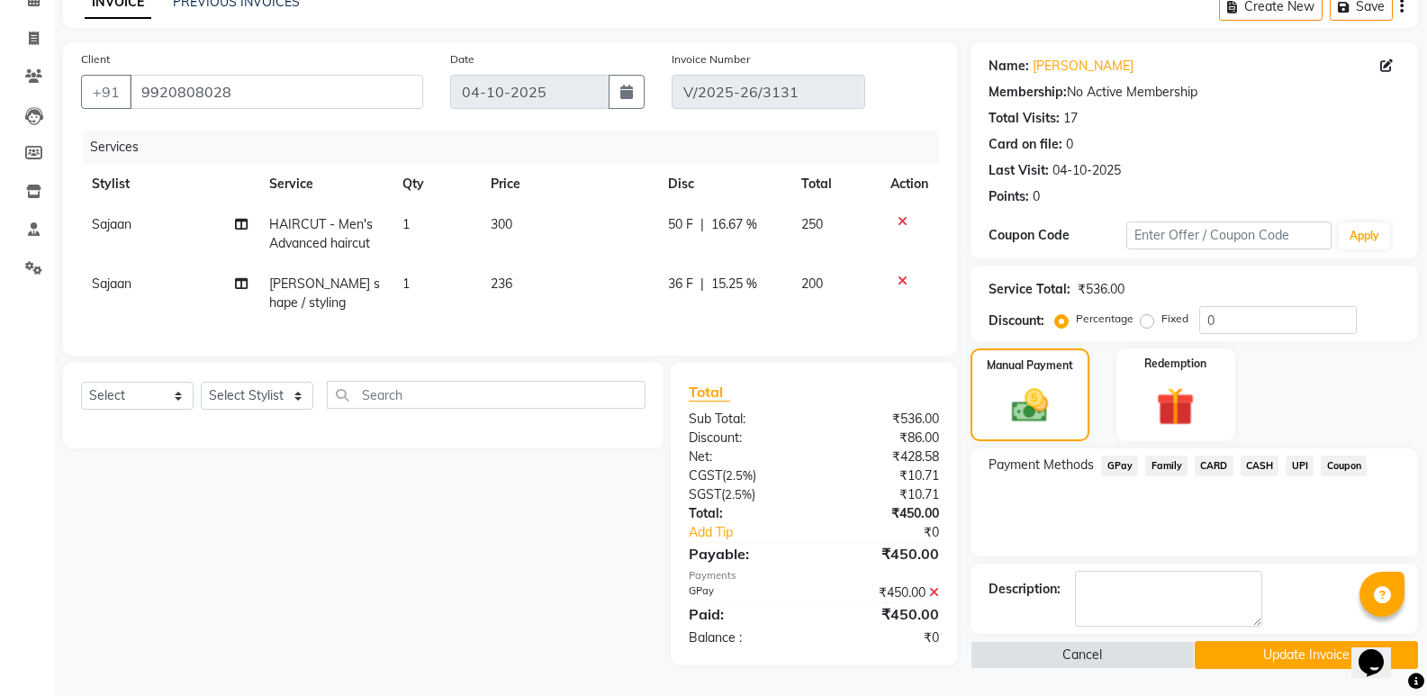
click at [1244, 643] on button "Update Invoice" at bounding box center [1306, 655] width 223 height 28
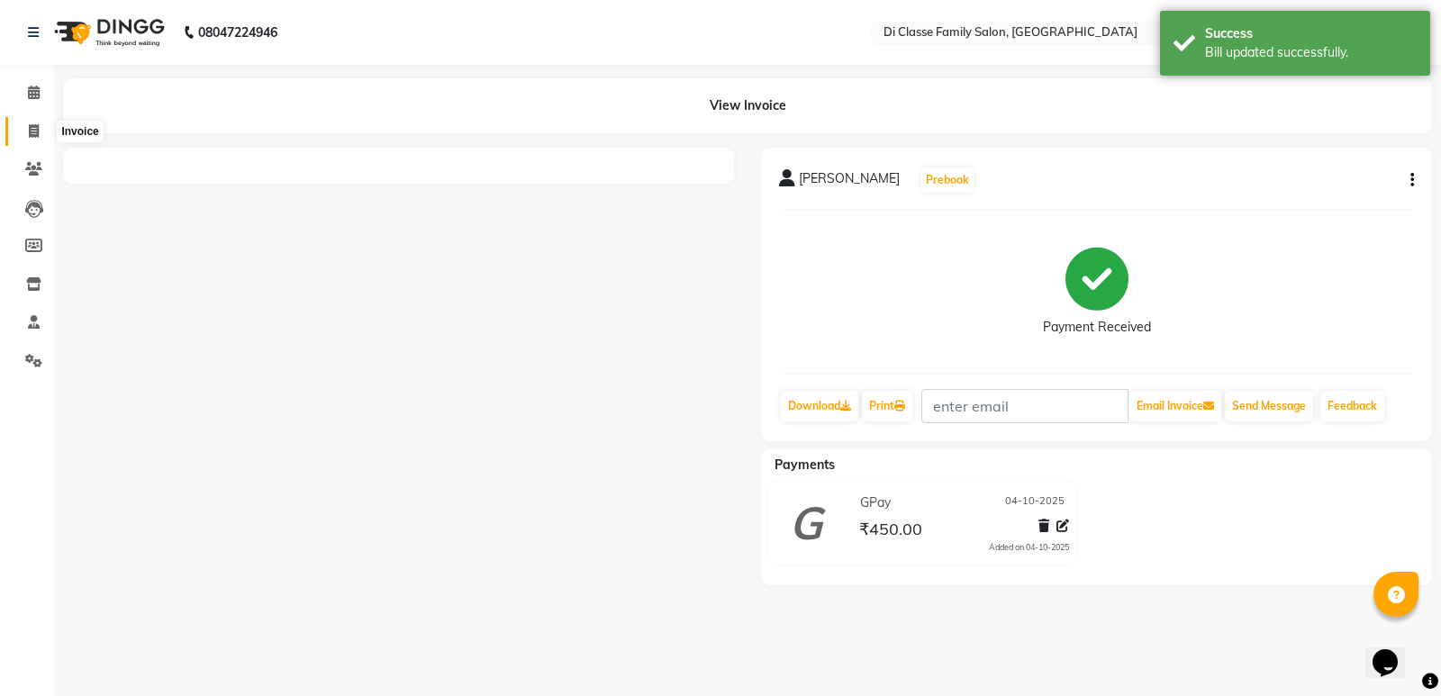
click at [39, 136] on span at bounding box center [34, 132] width 32 height 21
select select "service"
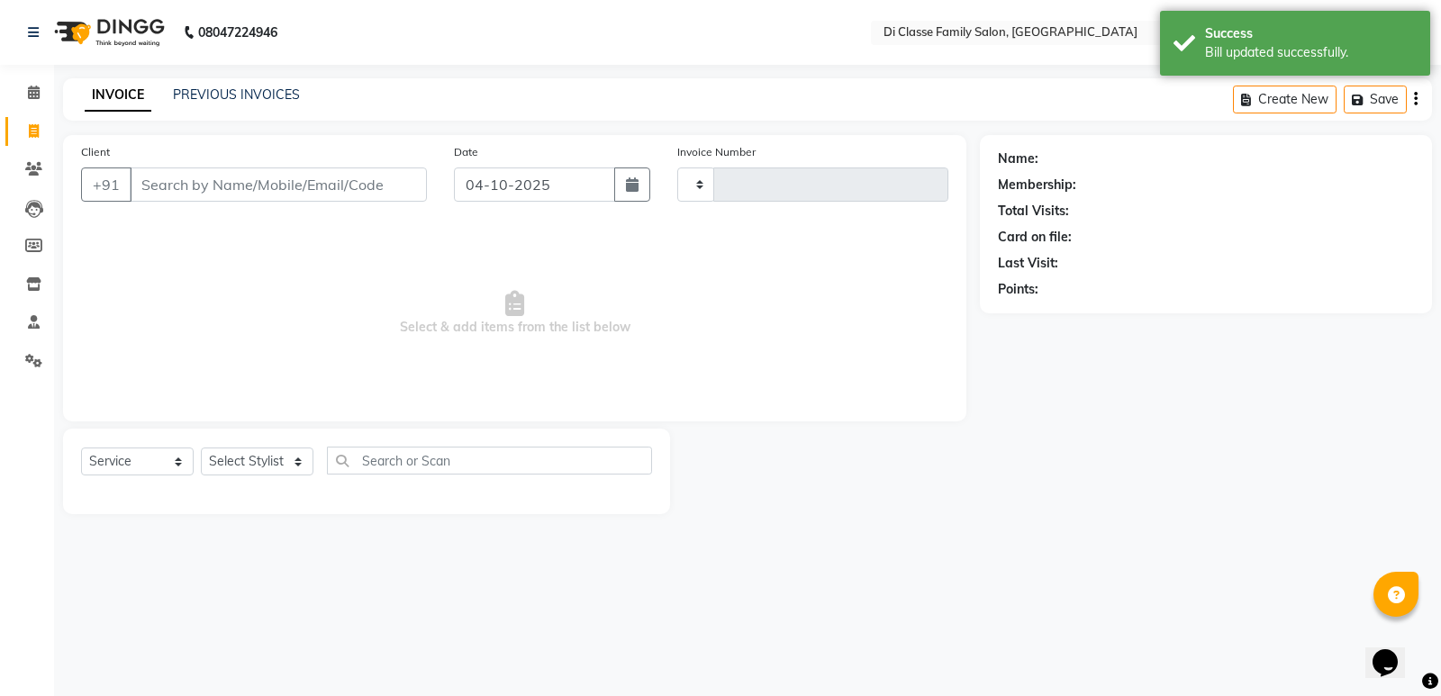
type input "3132"
select select "6346"
click at [265, 101] on div "PREVIOUS INVOICES" at bounding box center [236, 95] width 127 height 19
drag, startPoint x: 116, startPoint y: 98, endPoint x: 170, endPoint y: 99, distance: 54.0
click at [117, 98] on link "INVOICE" at bounding box center [118, 95] width 67 height 32
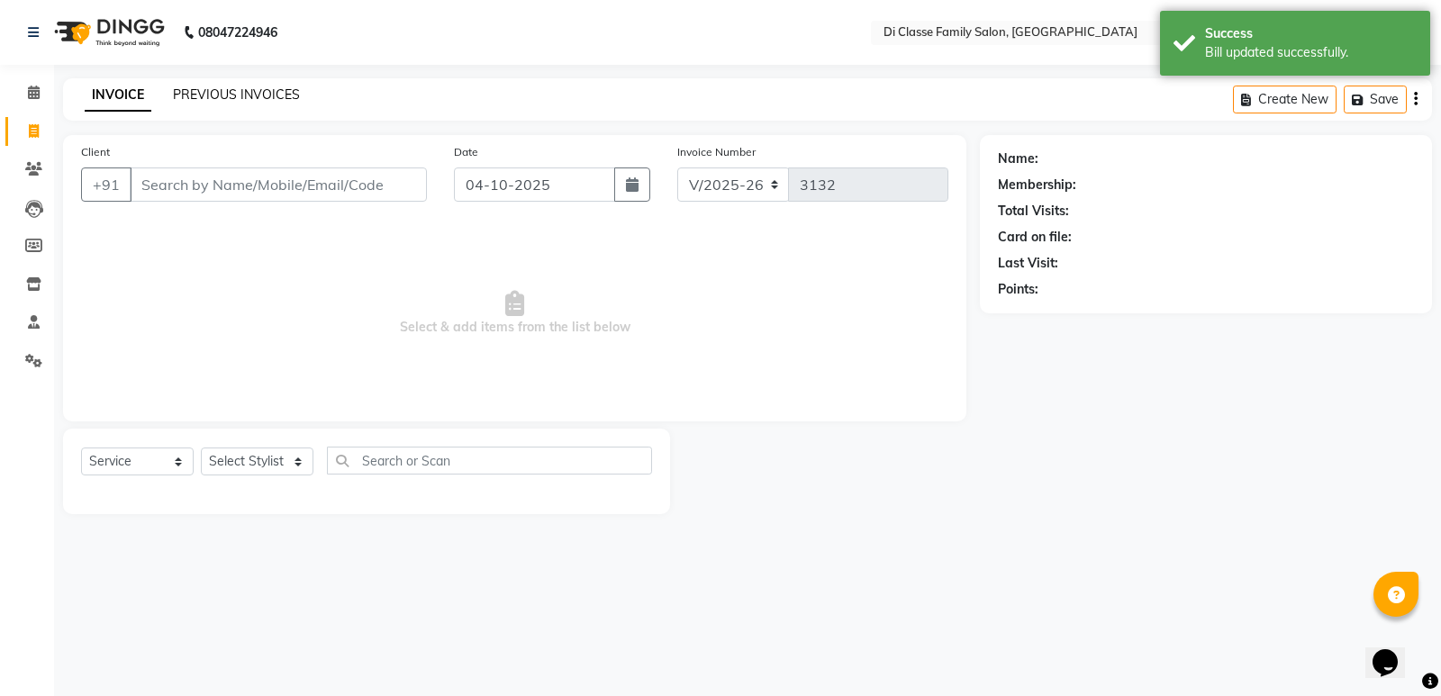
click at [202, 96] on link "PREVIOUS INVOICES" at bounding box center [236, 94] width 127 height 16
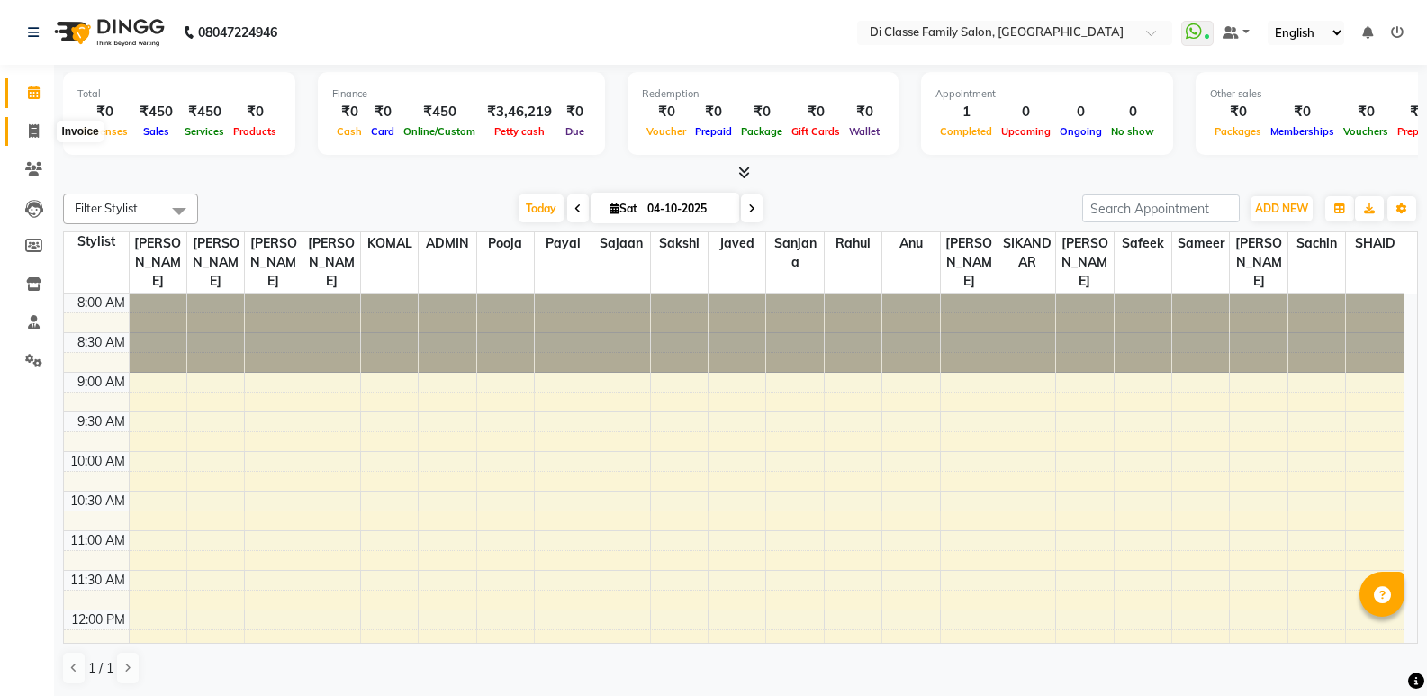
click at [36, 131] on icon at bounding box center [34, 131] width 10 height 14
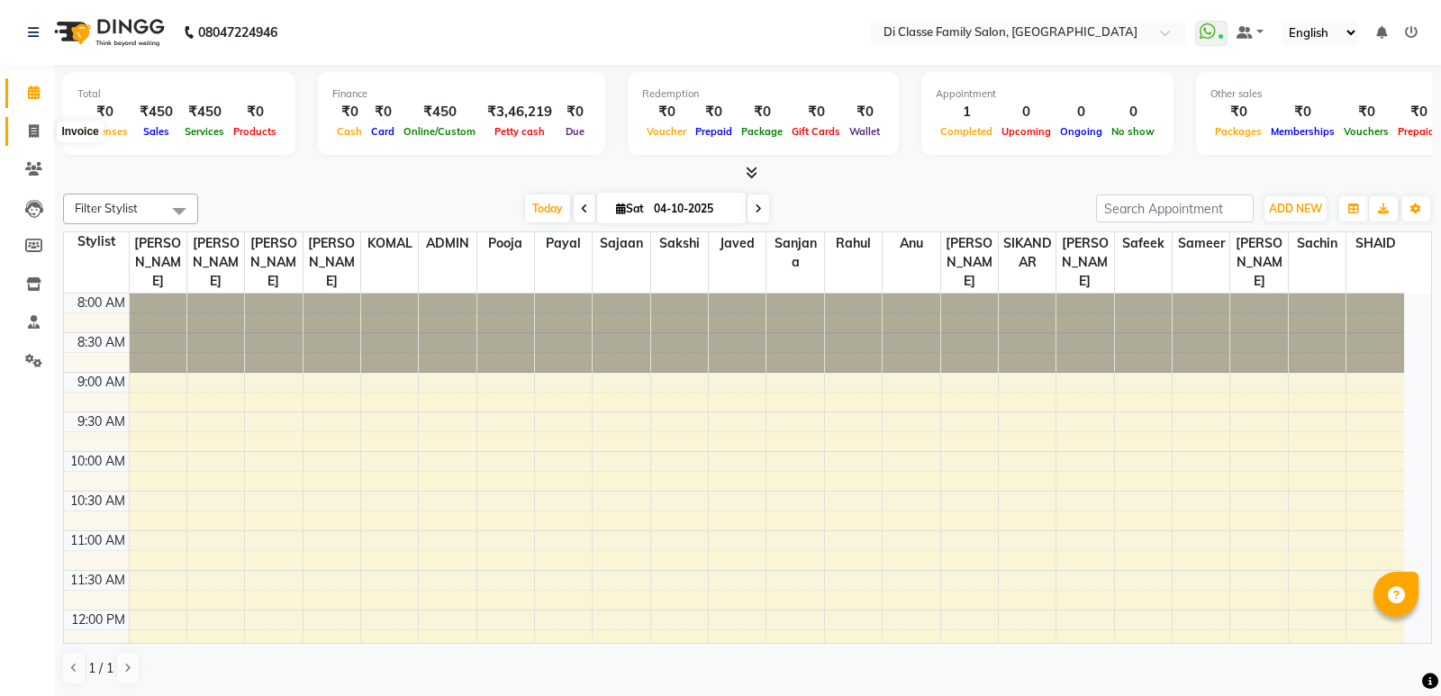
select select "service"
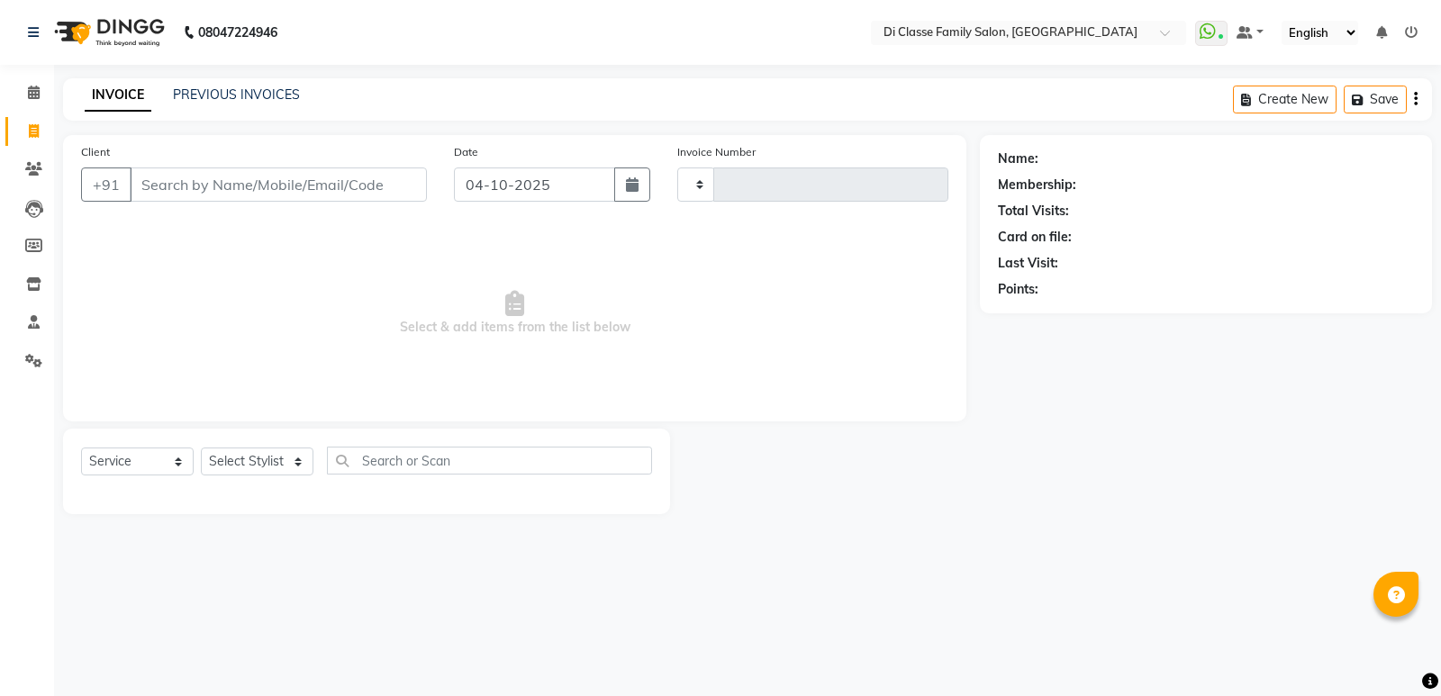
type input "3132"
select select "6346"
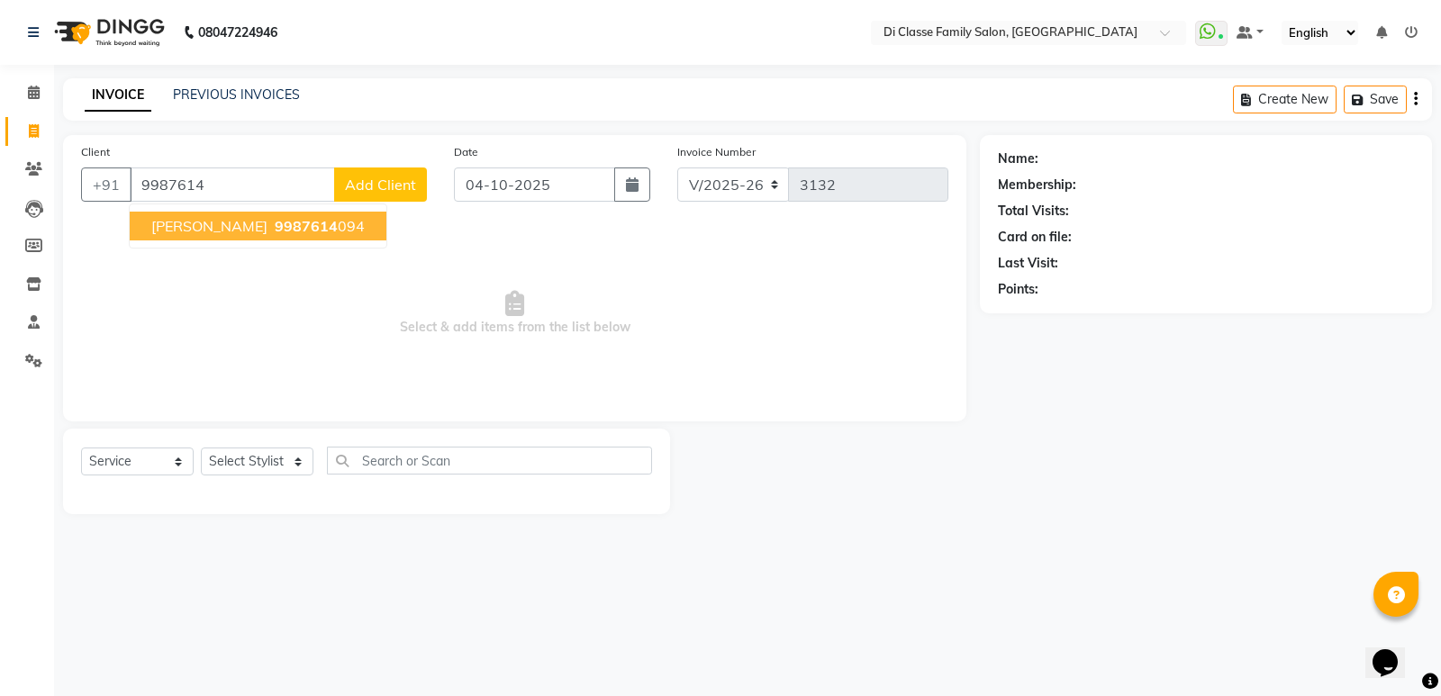
click at [275, 232] on span "9987614" at bounding box center [306, 226] width 63 height 18
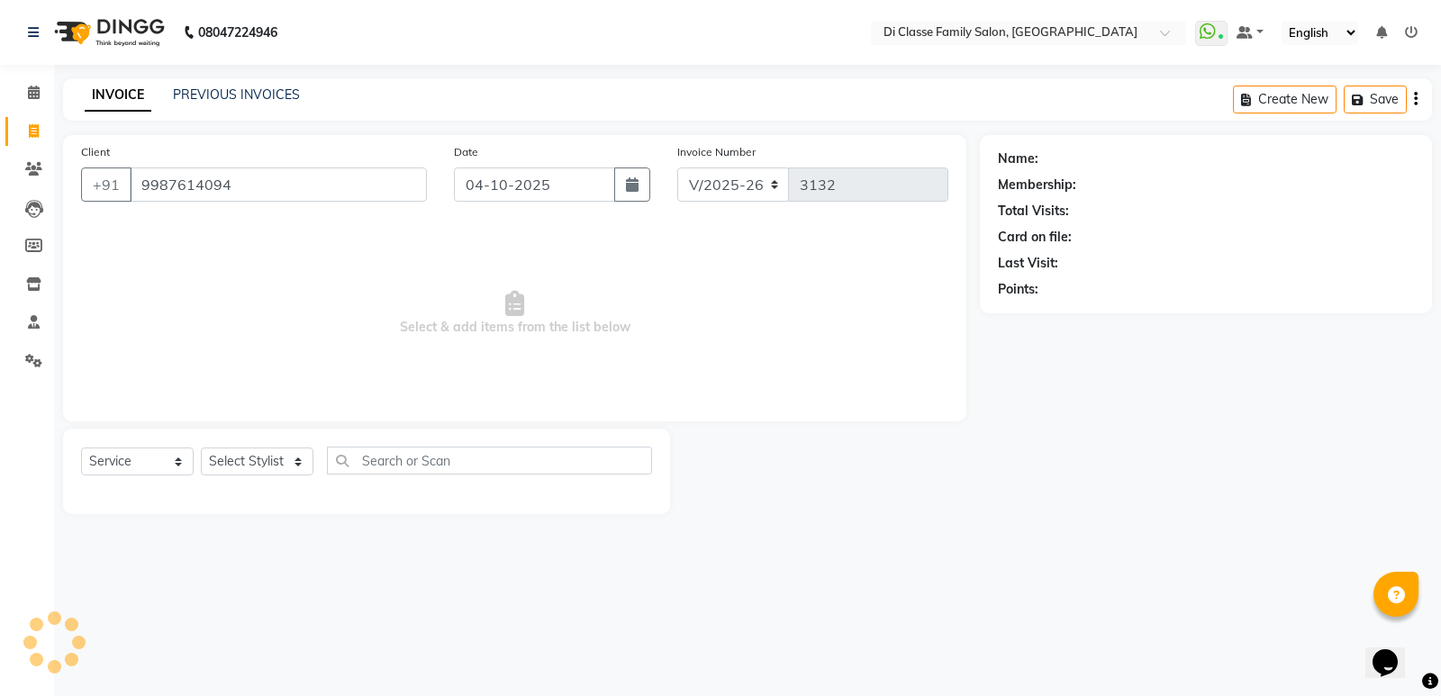
type input "9987614094"
click at [263, 454] on select "Select Stylist ADMIN Anu Ayaz Kadri Javed KAPIL SINGH KOMAL Payal Pooja rahul R…" at bounding box center [257, 462] width 113 height 28
select select "50058"
click at [201, 448] on select "Select Stylist ADMIN Anu Ayaz Kadri Javed KAPIL SINGH KOMAL Payal Pooja rahul R…" at bounding box center [257, 462] width 113 height 28
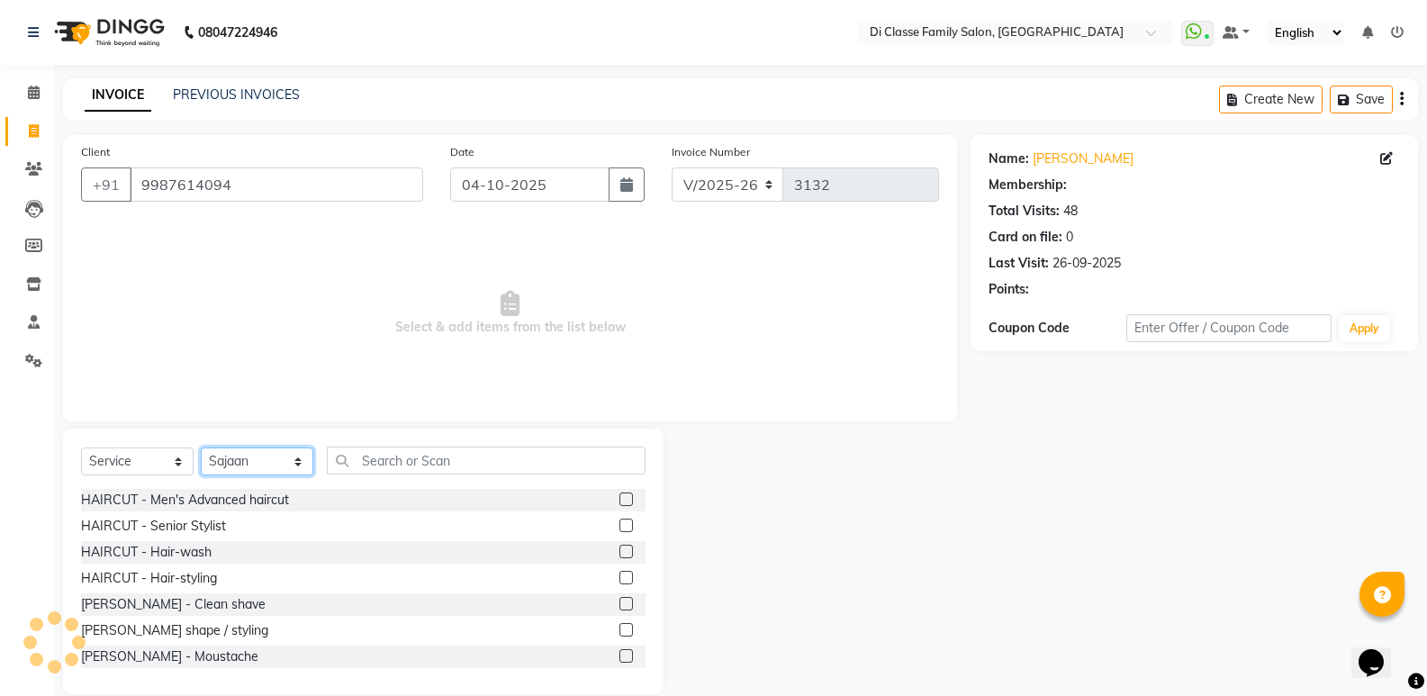
select select "1: Object"
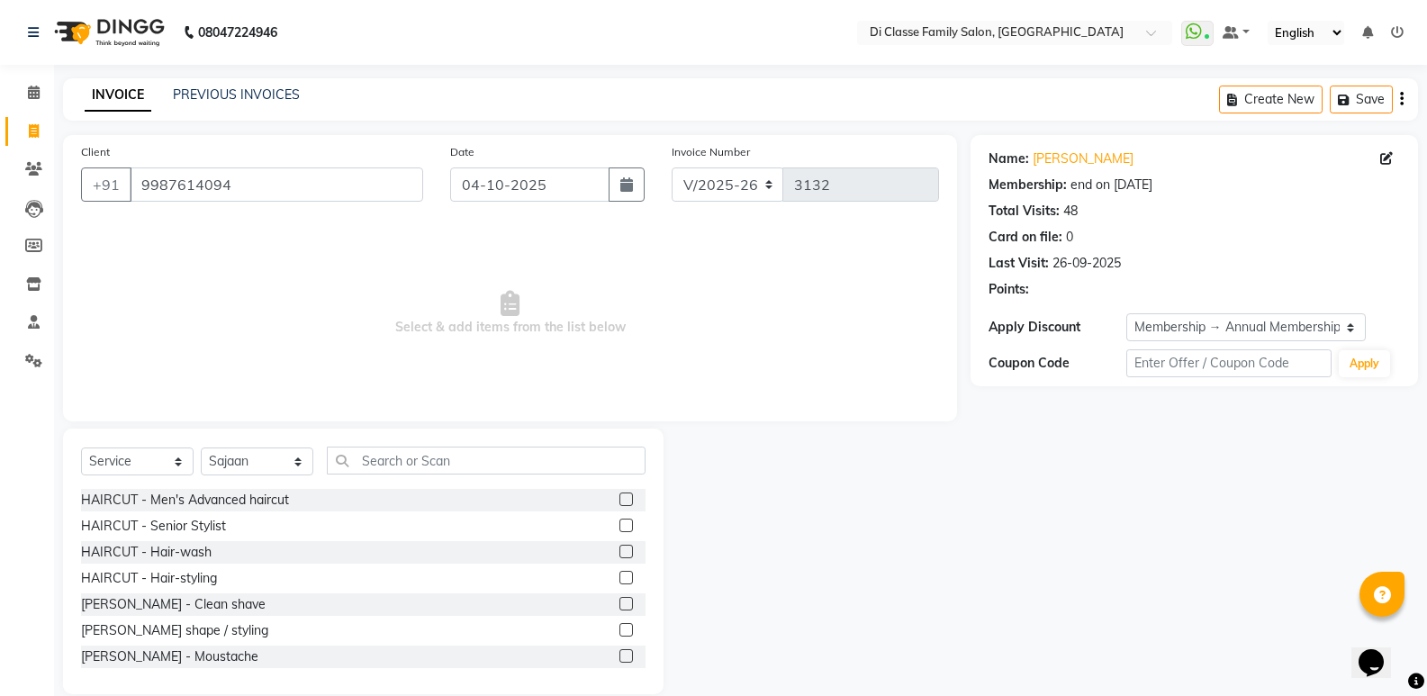
click at [620, 626] on label at bounding box center [627, 630] width 14 height 14
click at [620, 626] on input "checkbox" at bounding box center [626, 631] width 12 height 12
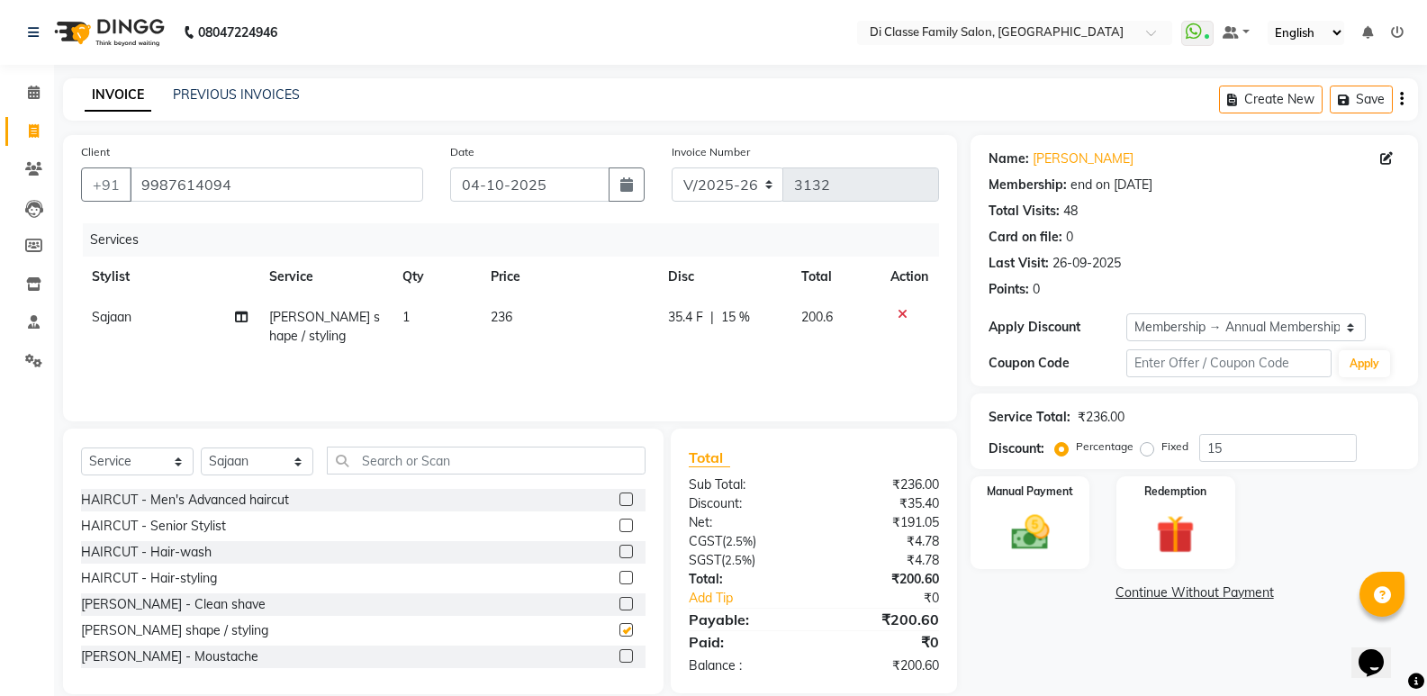
checkbox input "false"
click at [694, 313] on span "35.4 F" at bounding box center [685, 317] width 35 height 19
select select "50058"
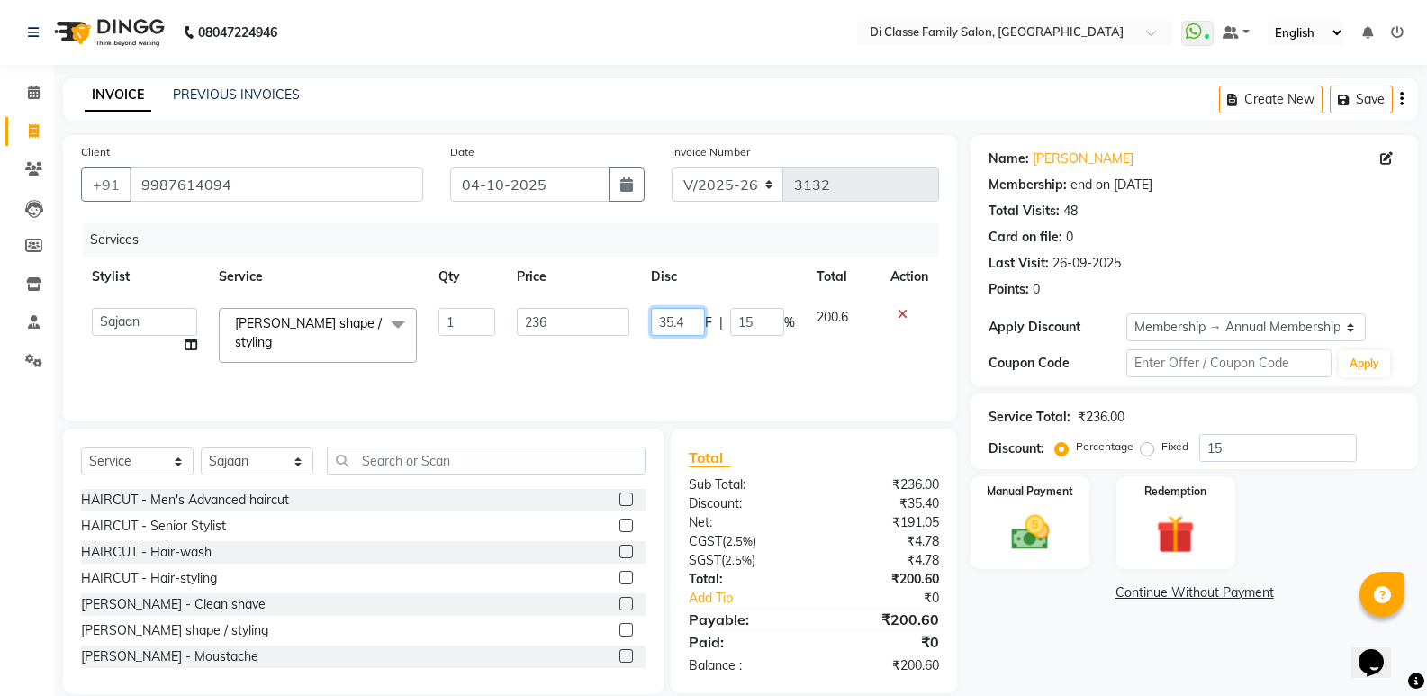
click at [694, 314] on input "35.4" at bounding box center [678, 322] width 54 height 28
type input "36"
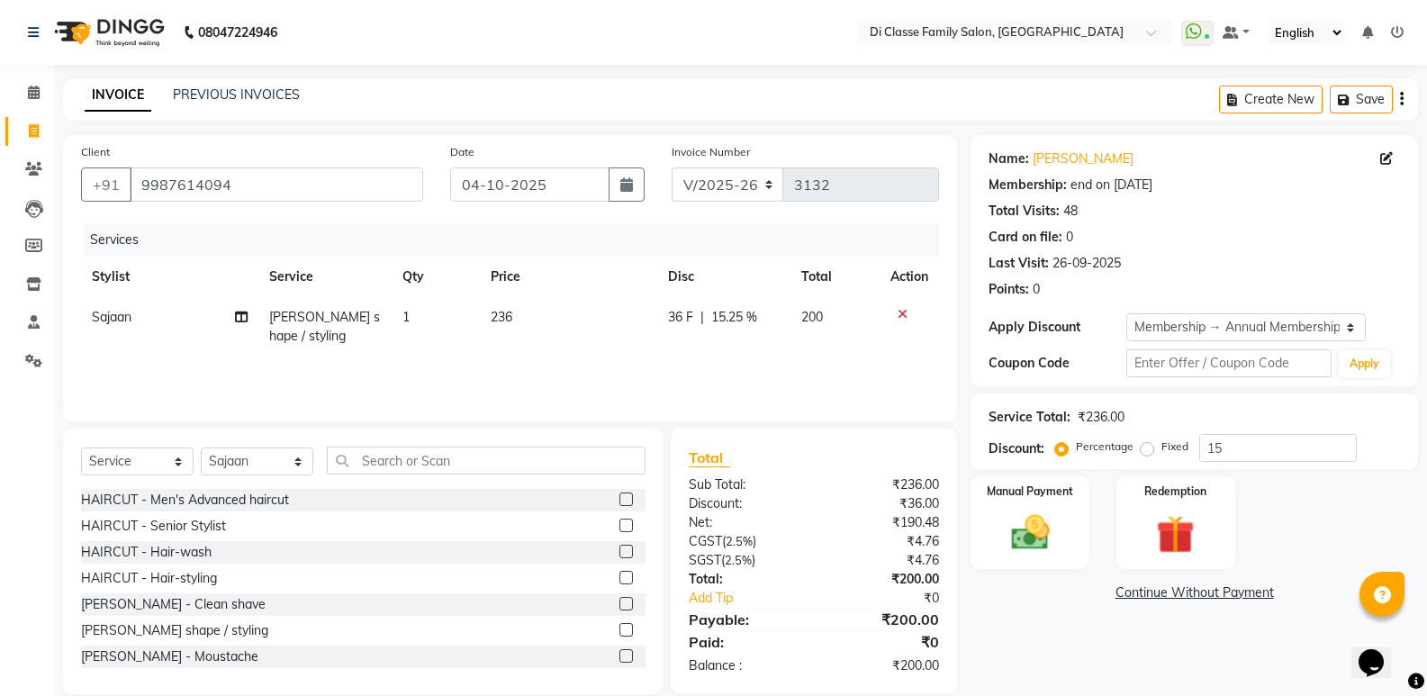
click at [710, 349] on td "36 F | 15.25 %" at bounding box center [724, 326] width 134 height 59
select select "50058"
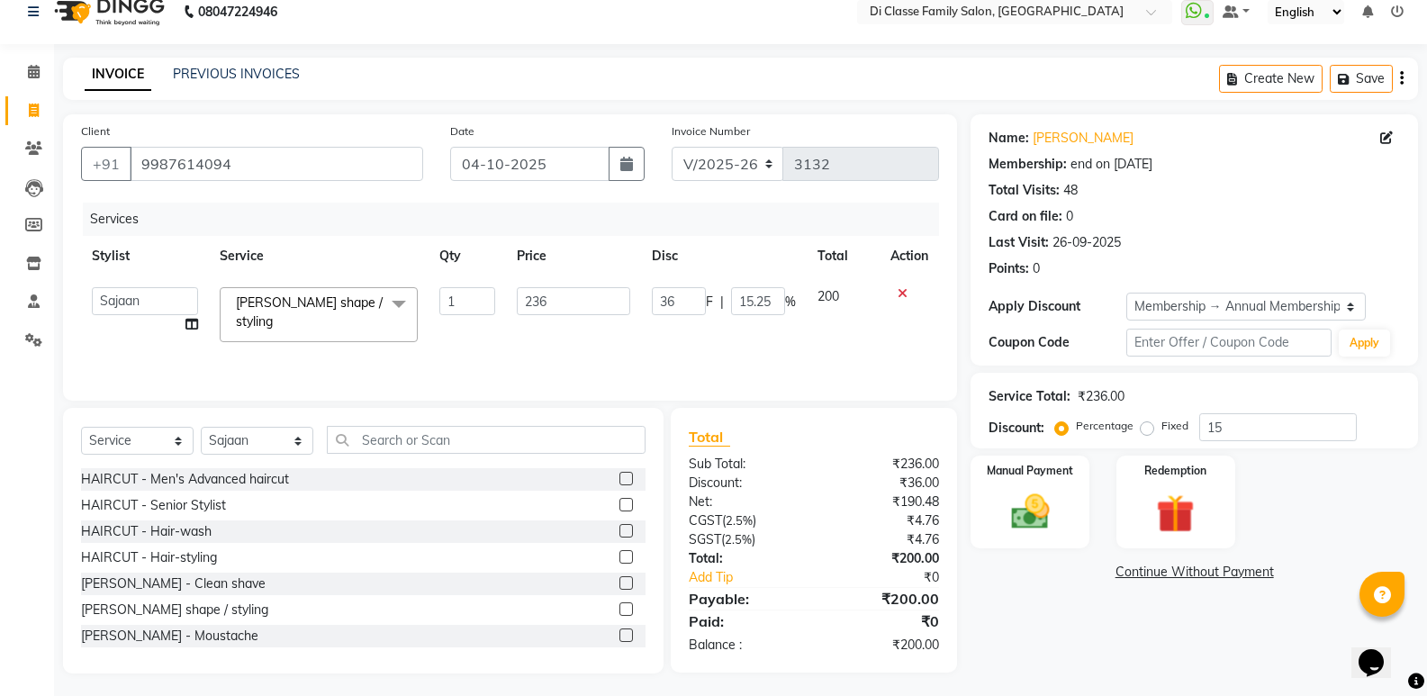
scroll to position [25, 0]
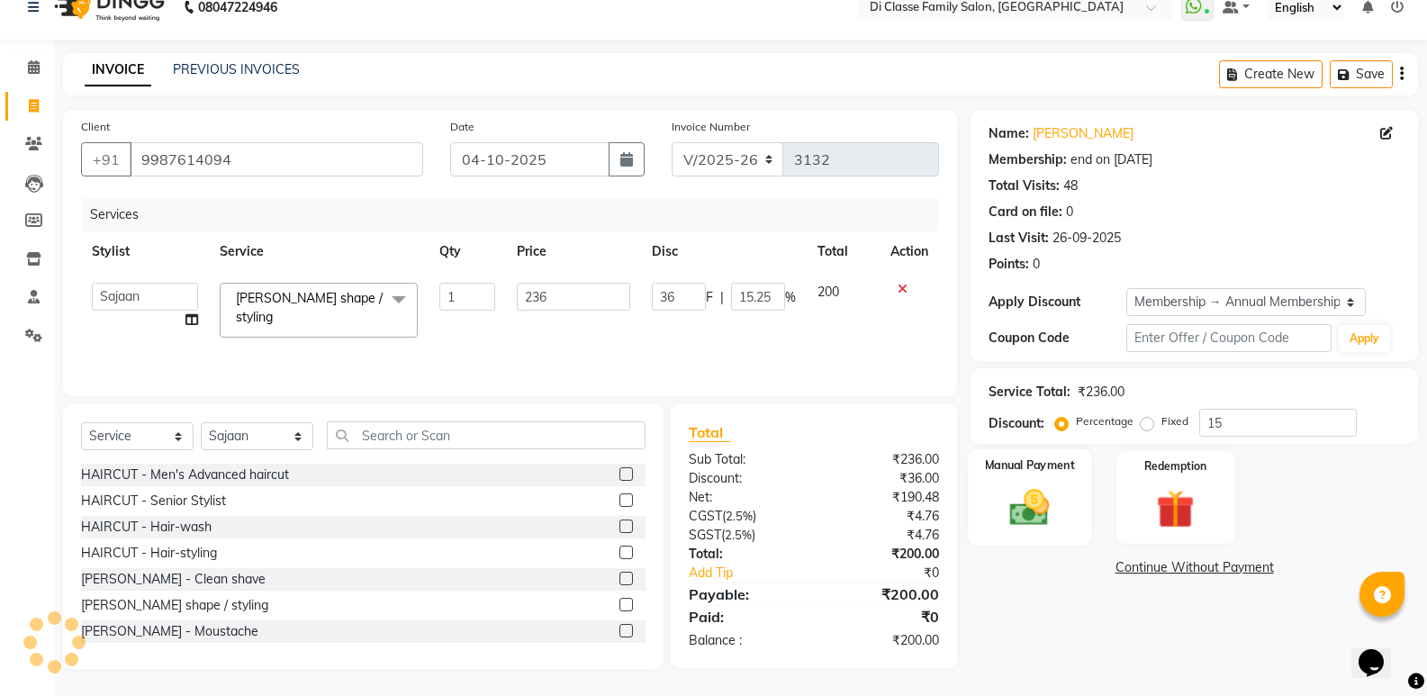
click at [1009, 492] on img at bounding box center [1030, 507] width 64 height 46
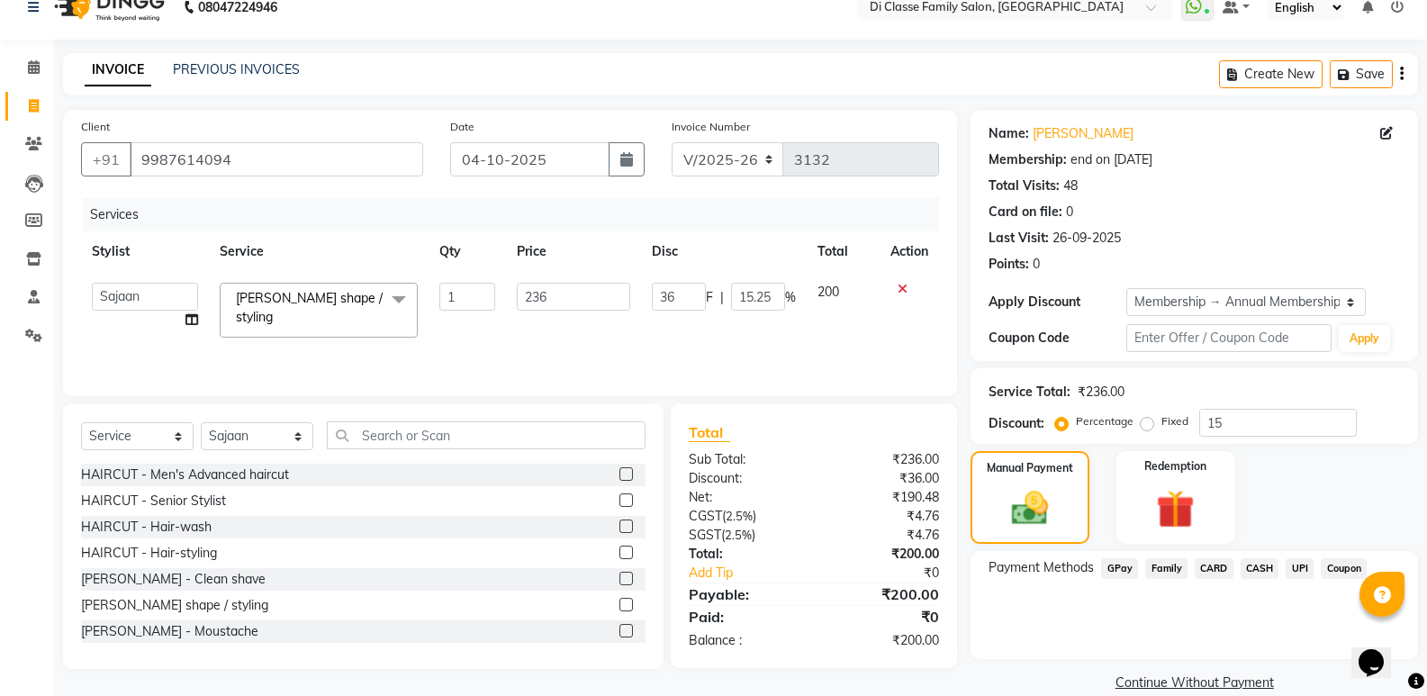
click at [1112, 565] on span "GPay" at bounding box center [1119, 568] width 37 height 21
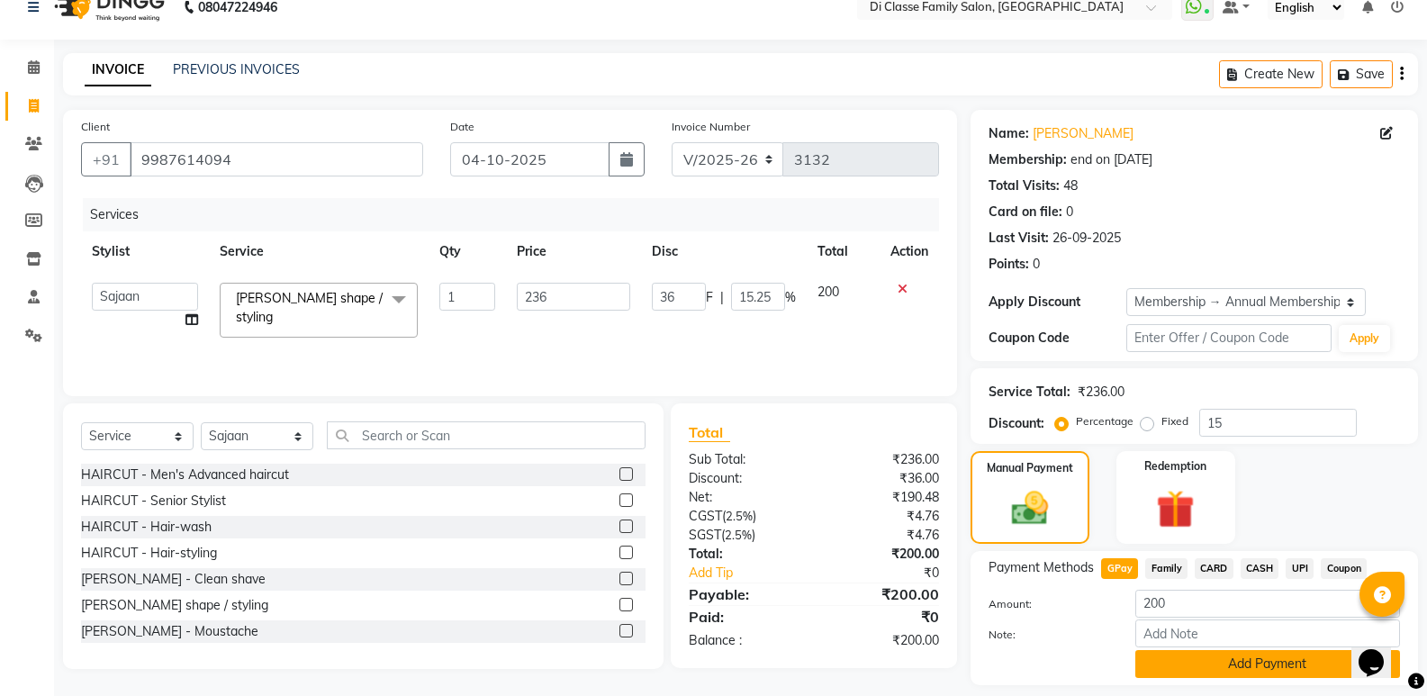
click at [1215, 658] on button "Add Payment" at bounding box center [1268, 664] width 265 height 28
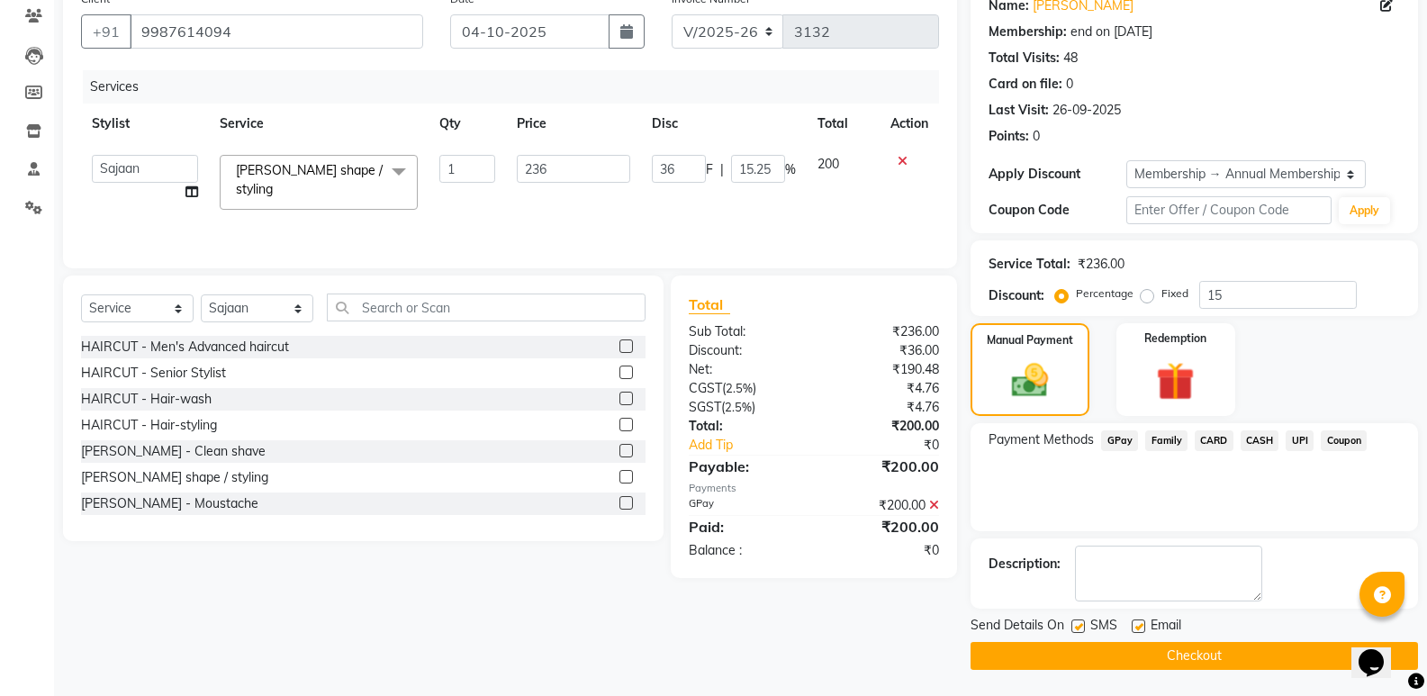
scroll to position [154, 0]
click at [1159, 654] on button "Checkout" at bounding box center [1195, 655] width 448 height 28
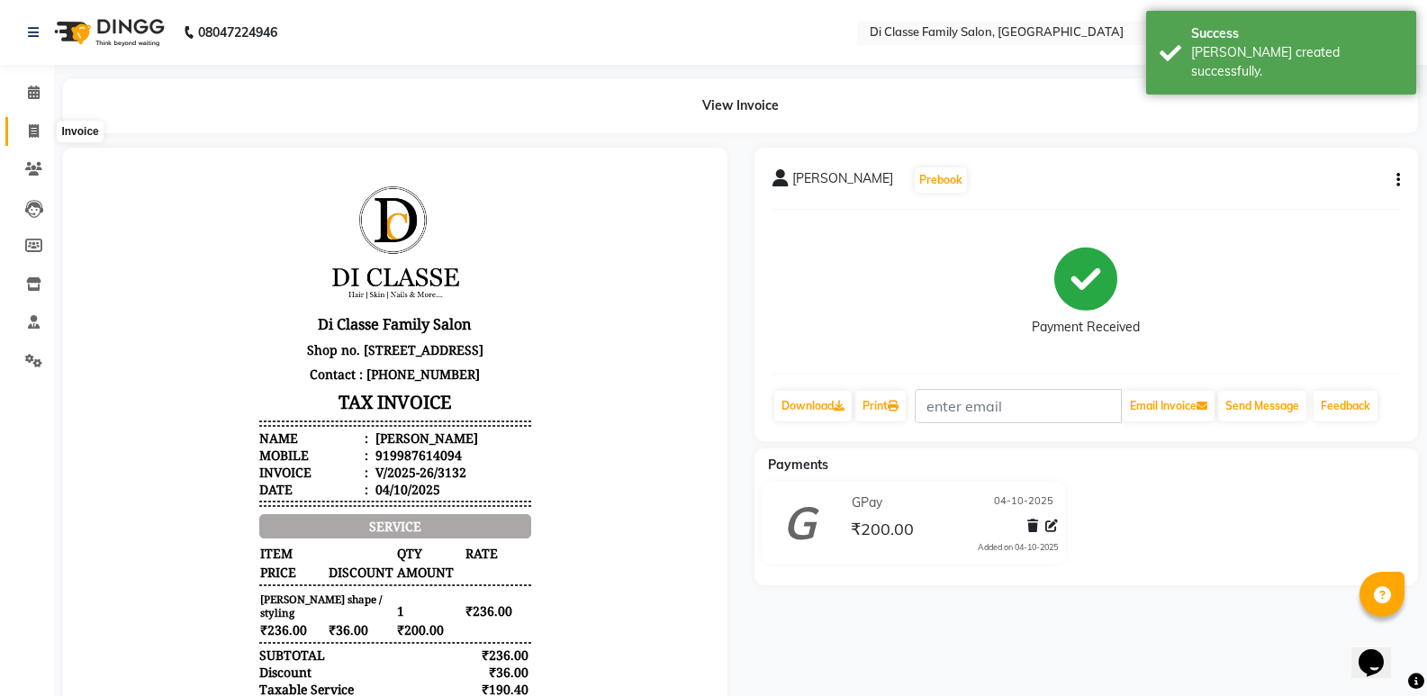
click at [30, 122] on span at bounding box center [34, 132] width 32 height 21
select select "service"
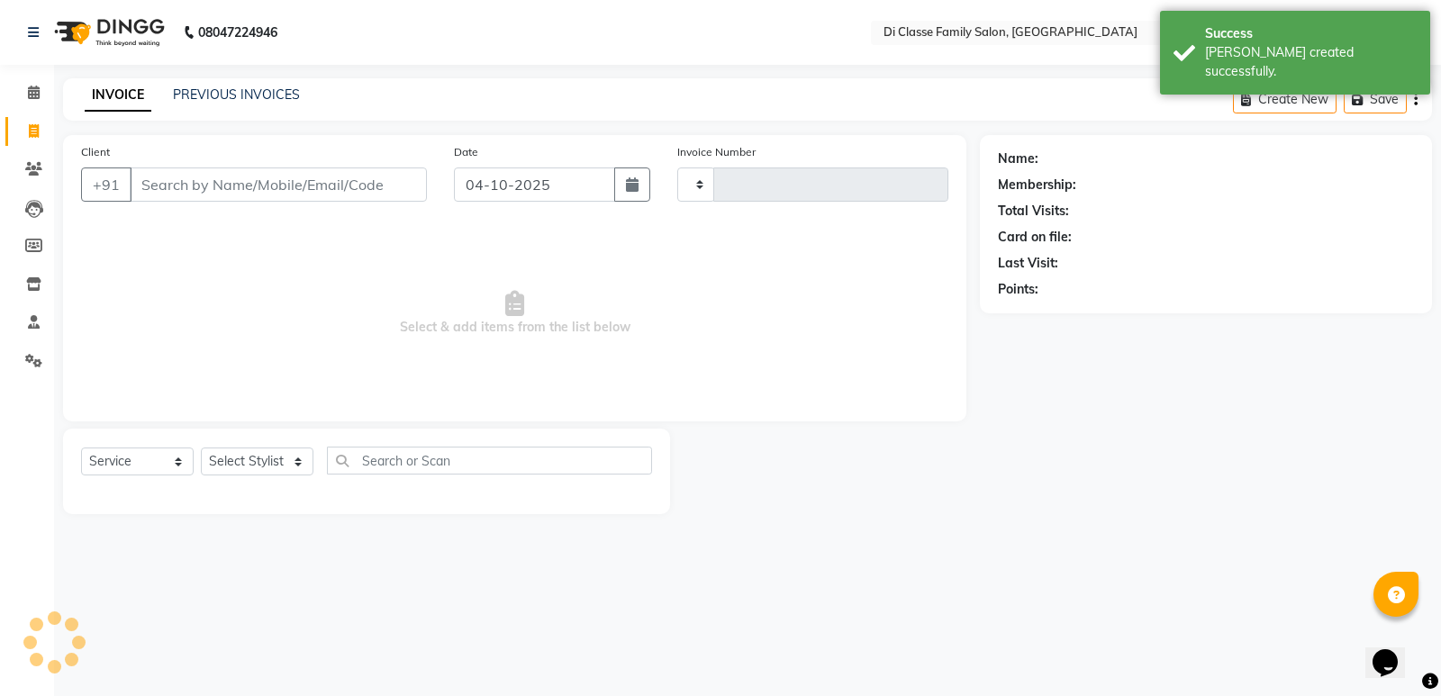
type input "3133"
select select "6346"
click at [253, 86] on div "PREVIOUS INVOICES" at bounding box center [236, 95] width 127 height 19
click at [276, 95] on link "PREVIOUS INVOICES" at bounding box center [236, 94] width 127 height 16
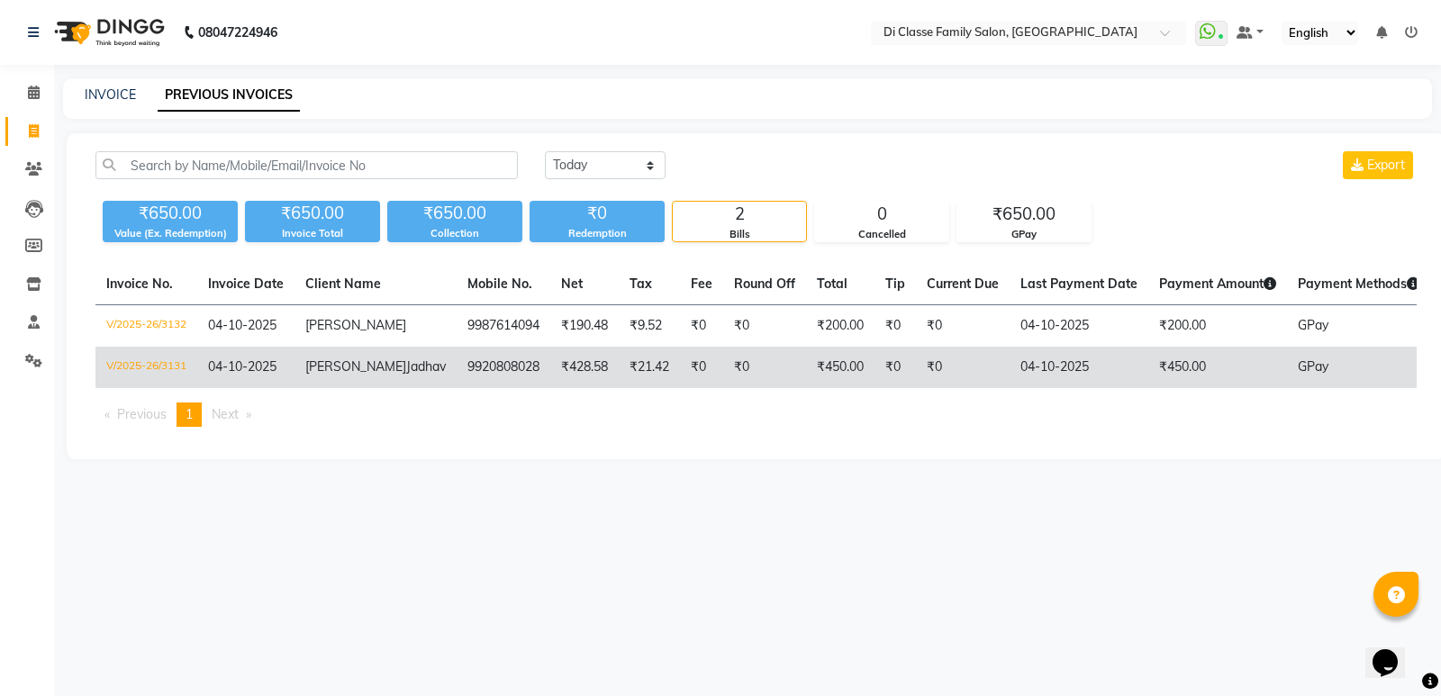
click at [233, 388] on td "04-10-2025" at bounding box center [245, 367] width 97 height 41
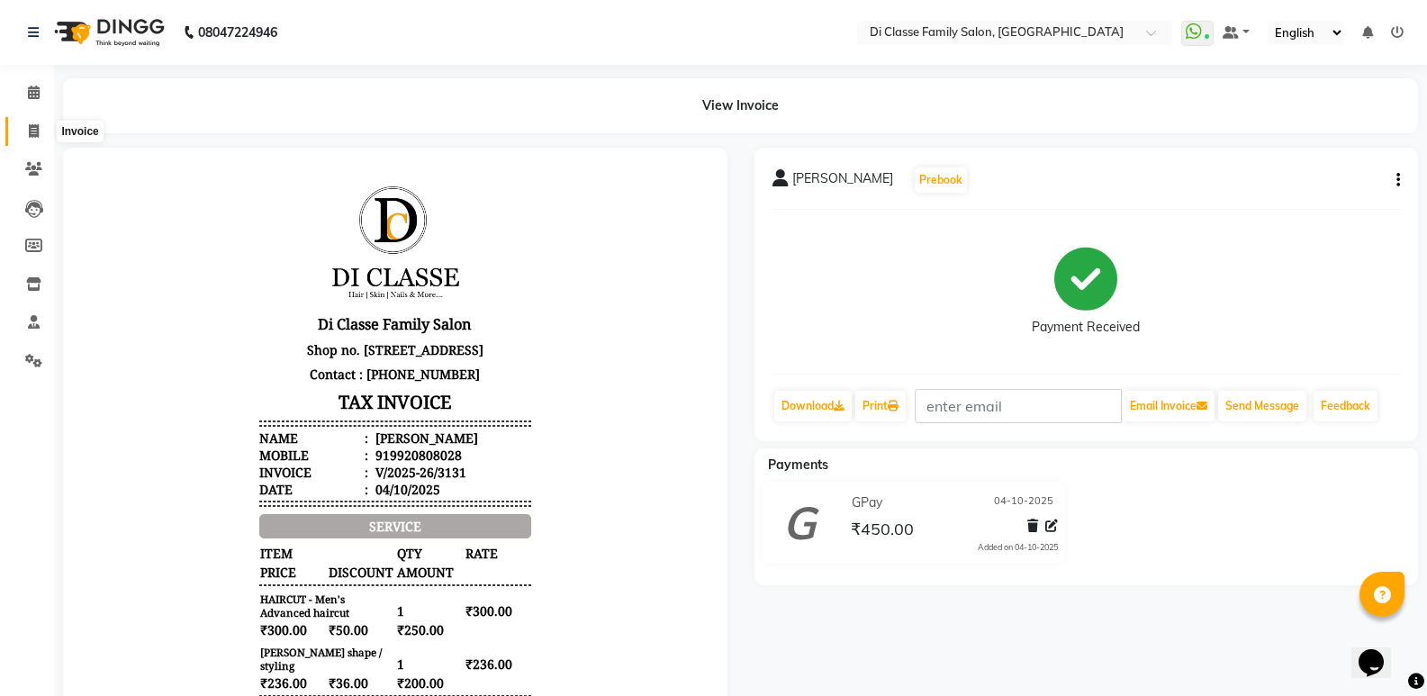
click at [32, 128] on icon at bounding box center [34, 131] width 10 height 14
select select "6346"
select select "service"
